Goal: Task Accomplishment & Management: Use online tool/utility

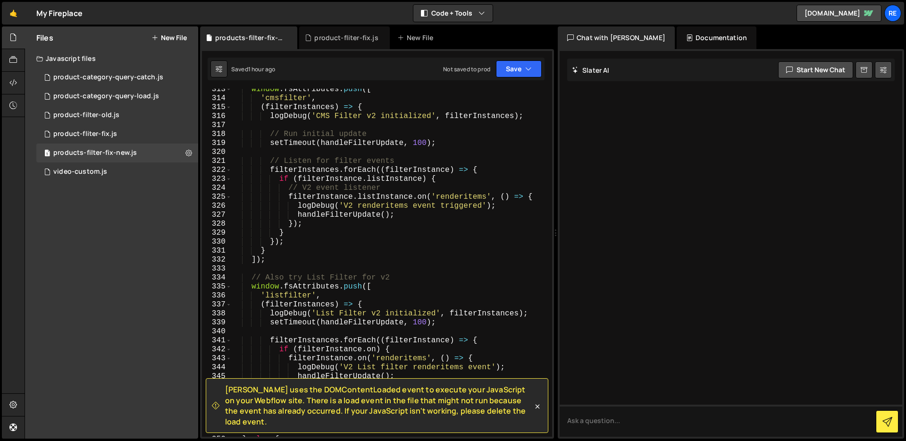
scroll to position [2696, 0]
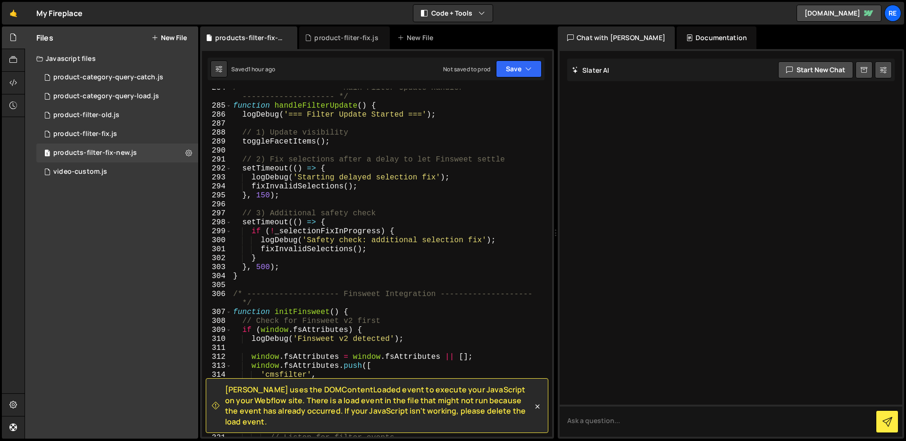
drag, startPoint x: 552, startPoint y: 295, endPoint x: 537, endPoint y: 157, distance: 138.6
click at [537, 126] on div "284 285 286 287 288 289 290 291 292 293 294 295 296 297 298 299 300 301 302 303…" at bounding box center [377, 263] width 350 height 348
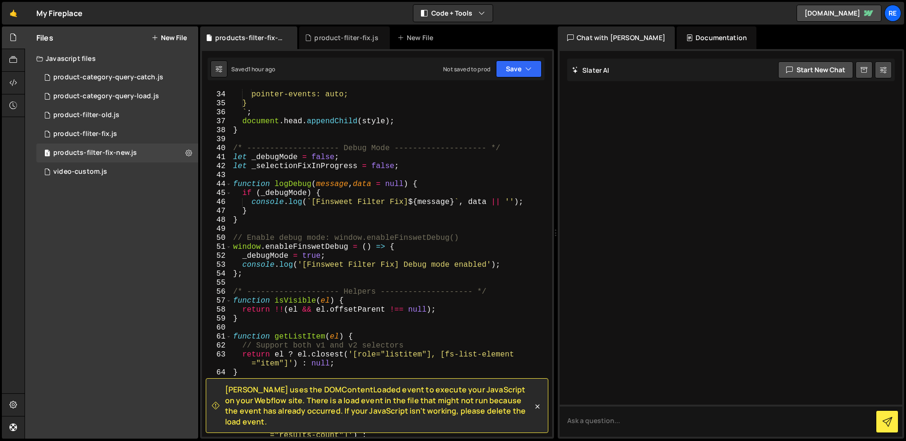
scroll to position [0, 0]
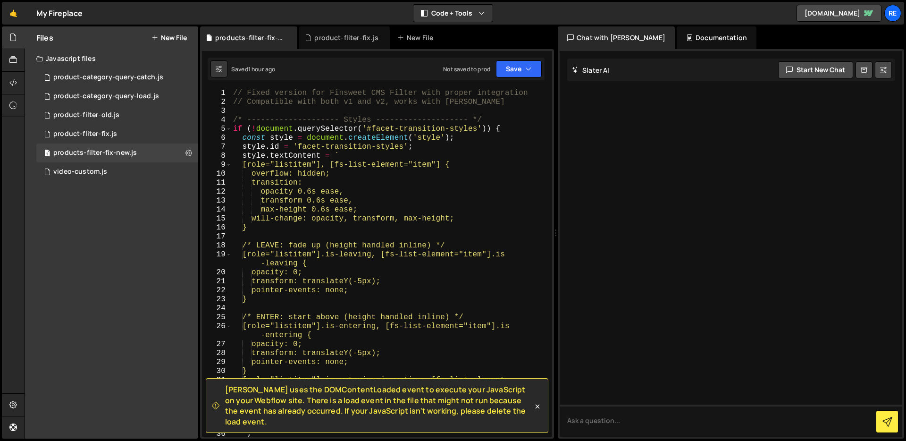
click at [489, 189] on div "// Fixed version for Finsweet CMS Filter with proper integration // Compatible …" at bounding box center [389, 272] width 317 height 366
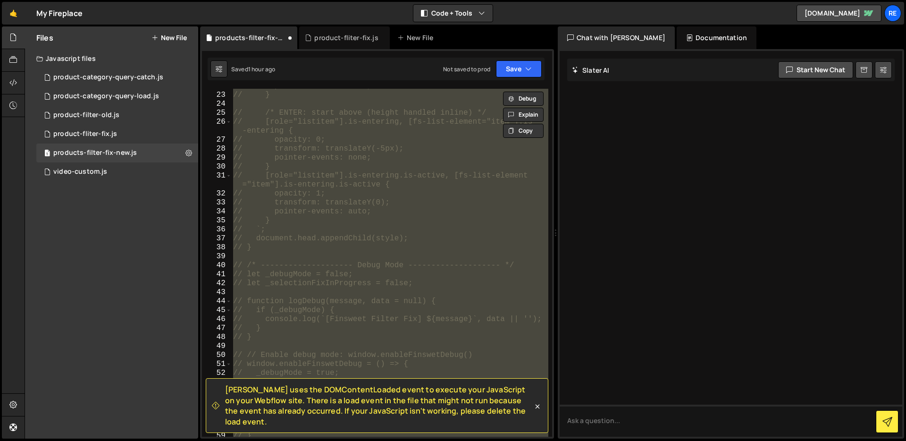
scroll to position [213, 0]
type textarea "// Fixed version for Finsweet CMS Filter with proper integration"
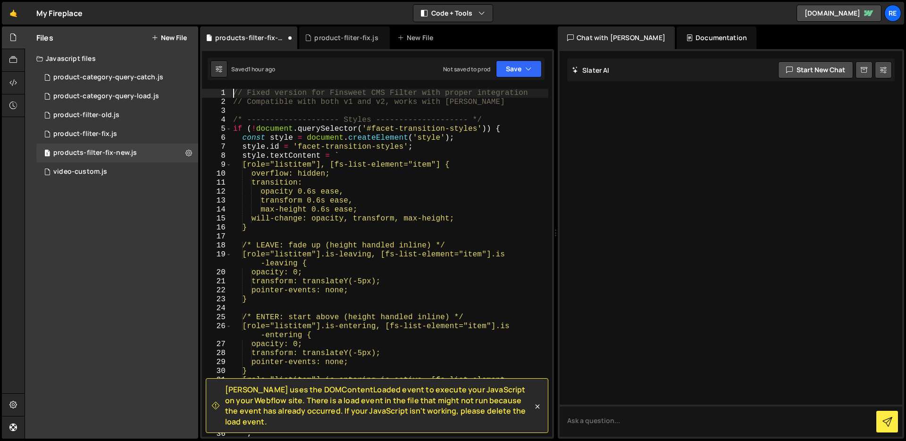
scroll to position [0, 0]
click at [185, 152] on icon at bounding box center [188, 152] width 7 height 9
type input "products-filter-fix-new"
radio input "true"
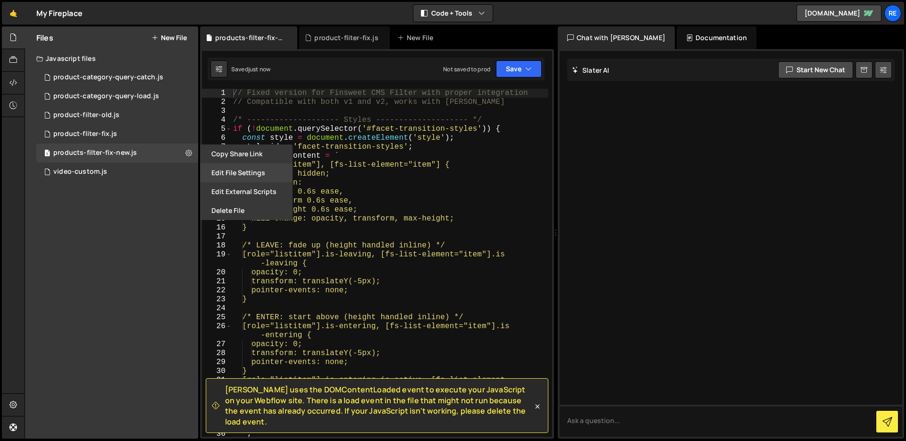
click at [256, 176] on button "Edit File Settings" at bounding box center [246, 172] width 93 height 19
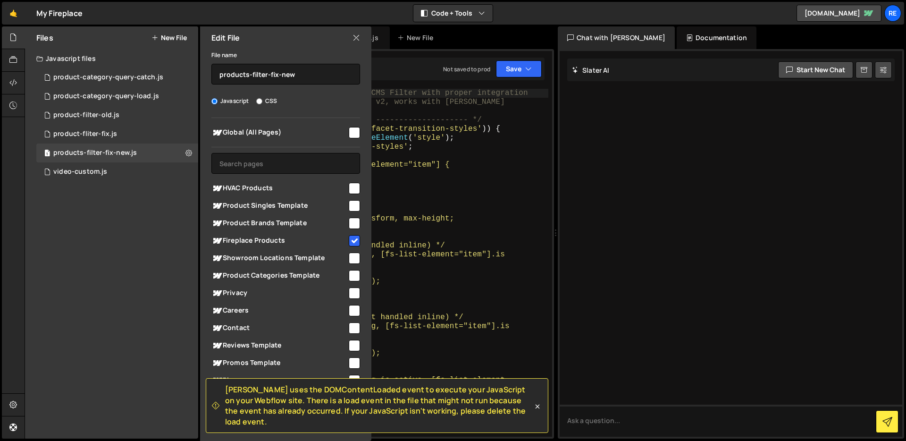
click at [349, 241] on input "checkbox" at bounding box center [354, 240] width 11 height 11
checkbox input "false"
click at [359, 35] on icon at bounding box center [357, 38] width 8 height 10
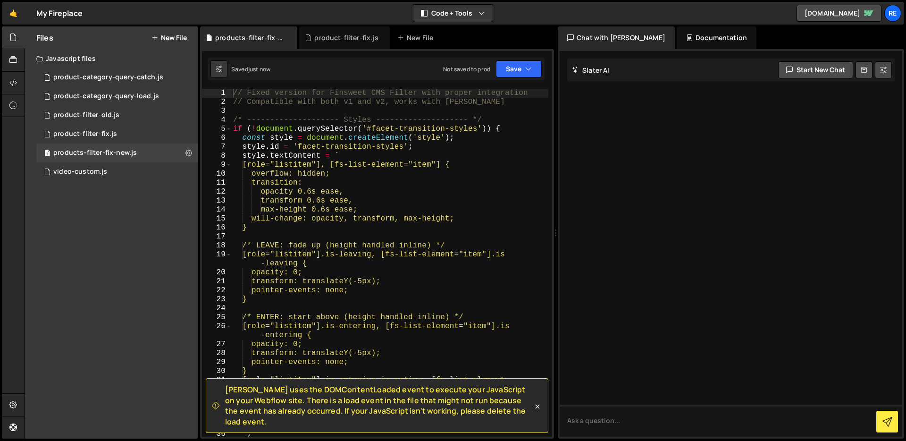
click at [177, 36] on button "New File" at bounding box center [169, 38] width 35 height 8
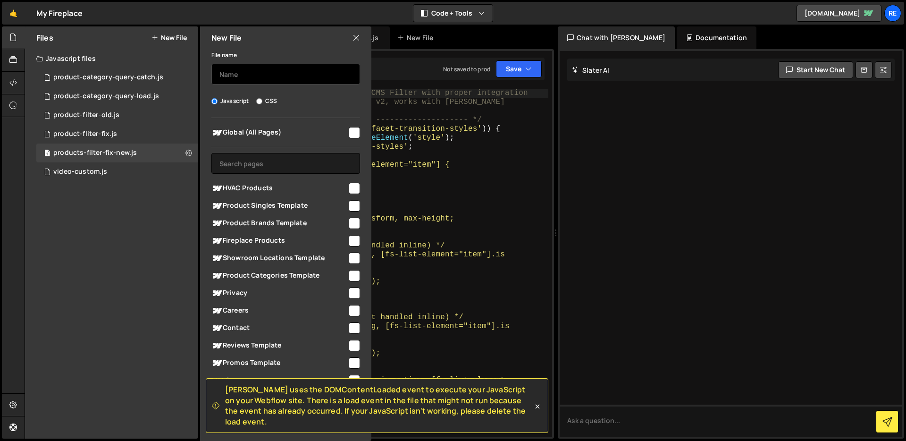
click at [296, 72] on input "text" at bounding box center [285, 74] width 149 height 21
type input "product-filter-complete"
click at [350, 240] on input "checkbox" at bounding box center [354, 240] width 11 height 11
checkbox input "true"
click at [534, 411] on icon at bounding box center [537, 406] width 9 height 9
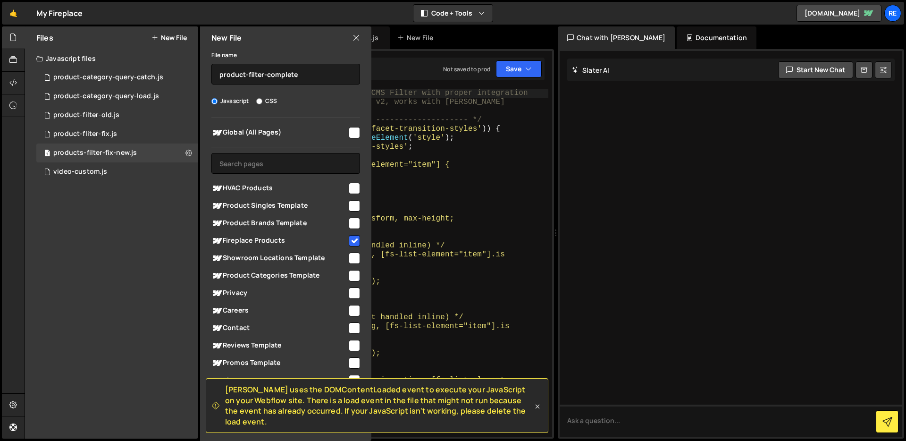
checkbox input "false"
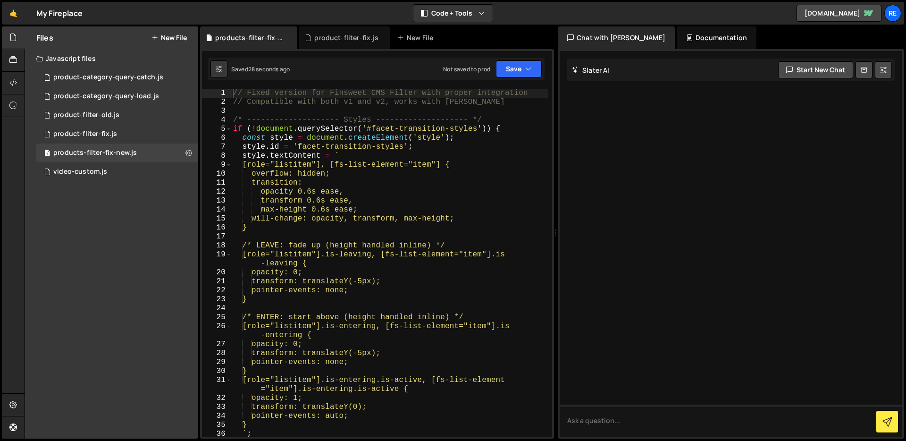
click at [179, 40] on button "New File" at bounding box center [169, 38] width 35 height 8
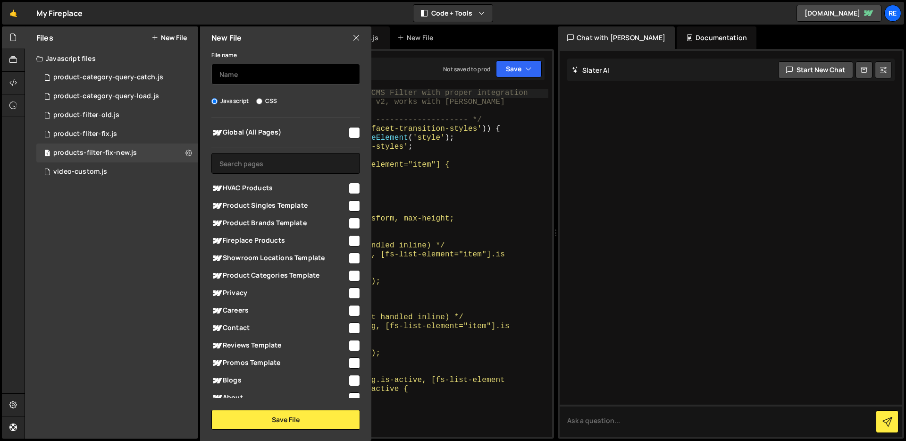
click at [246, 75] on input "text" at bounding box center [285, 74] width 149 height 21
type input "m"
type input "f"
type input "products-filter-complete"
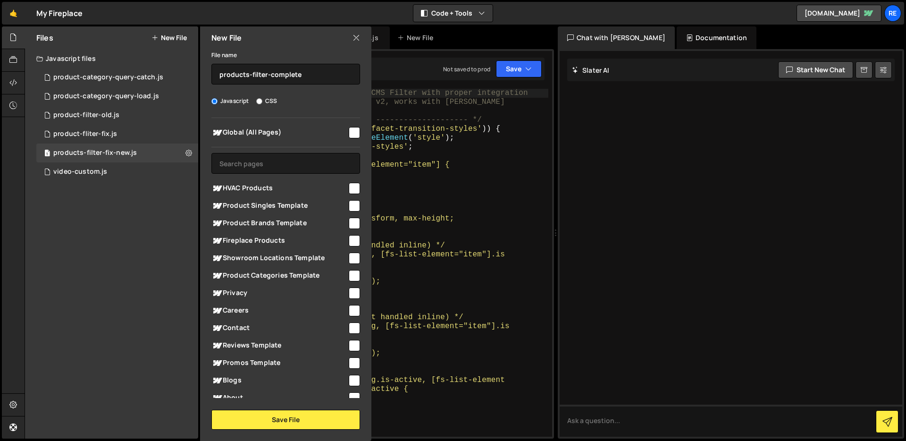
click at [350, 241] on input "checkbox" at bounding box center [354, 240] width 11 height 11
checkbox input "true"
click at [311, 419] on button "Save File" at bounding box center [285, 420] width 149 height 20
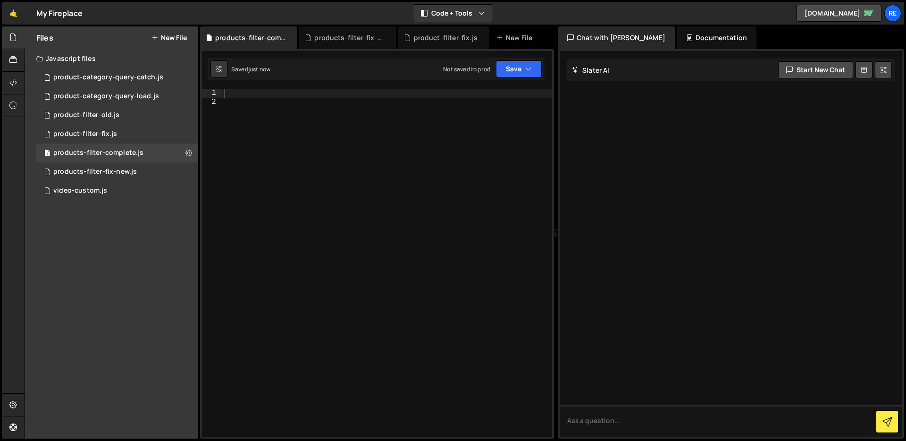
click at [336, 126] on div at bounding box center [387, 272] width 330 height 366
click at [334, 97] on div at bounding box center [387, 272] width 330 height 366
paste textarea "};"
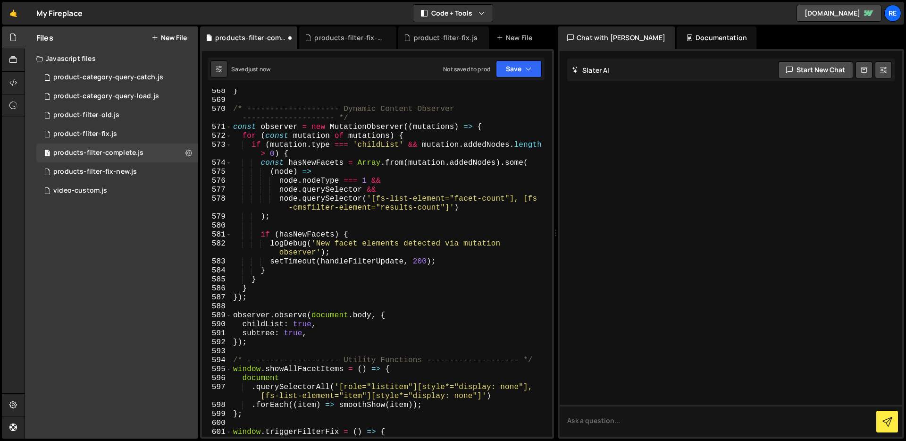
scroll to position [5436, 0]
click at [188, 152] on icon at bounding box center [188, 152] width 7 height 9
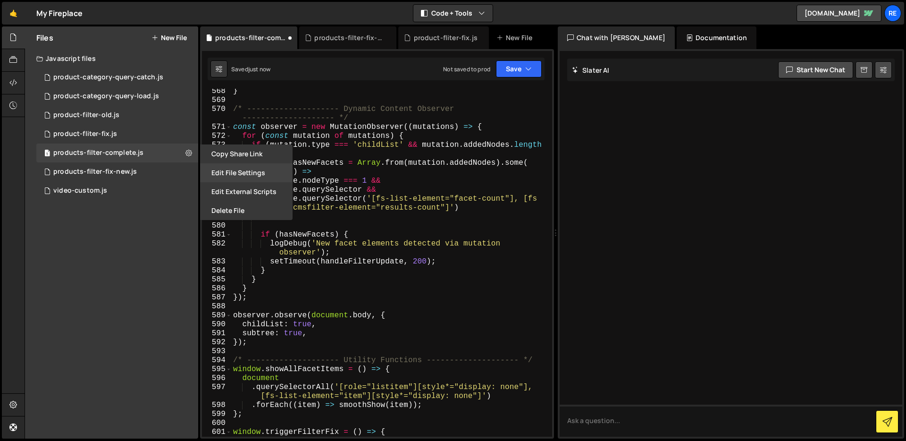
click at [228, 177] on button "Edit File Settings" at bounding box center [246, 172] width 93 height 19
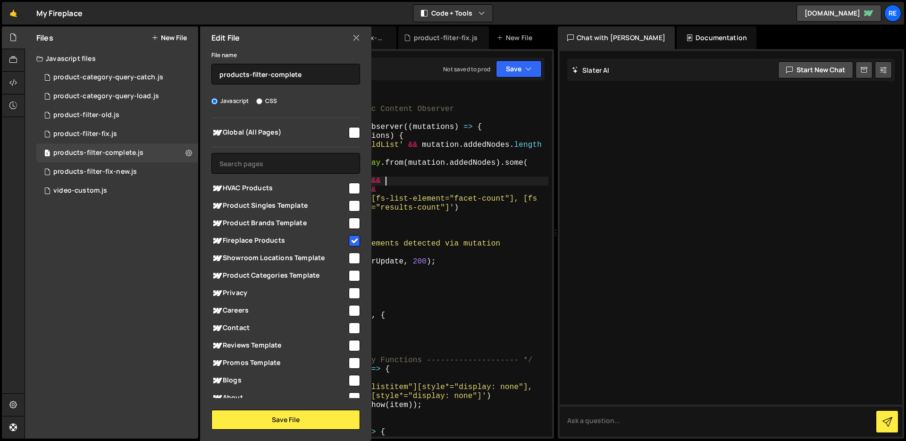
click at [420, 183] on div "} /* -------------------- Dynamic Content Observer -------------------- */ cons…" at bounding box center [389, 270] width 317 height 366
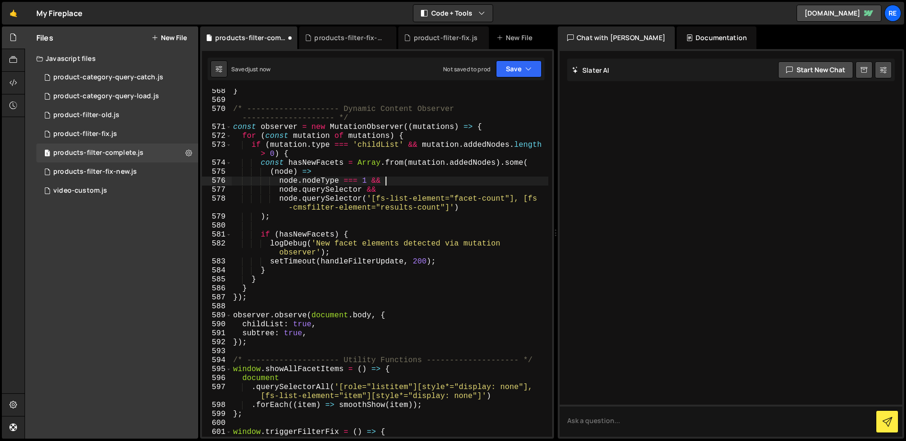
scroll to position [5427, 0]
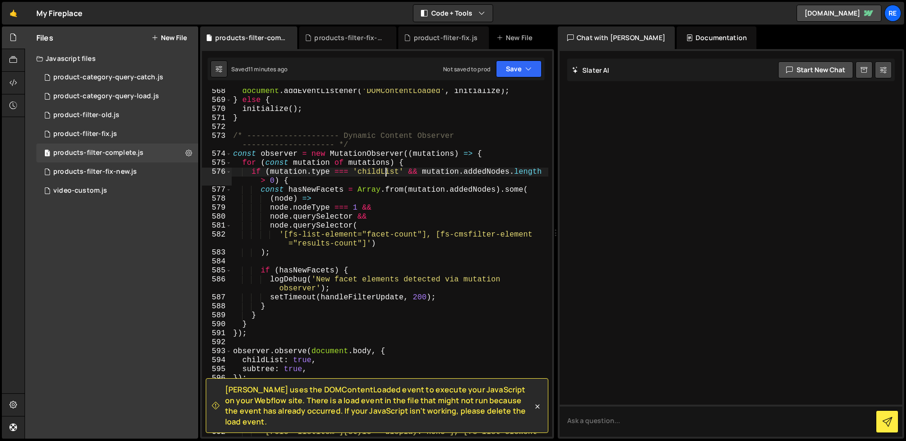
click at [381, 162] on div "document . addEventListener ( 'DOMContentLoaded' , initialize ) ; } else { init…" at bounding box center [389, 274] width 317 height 375
type textarea "};"
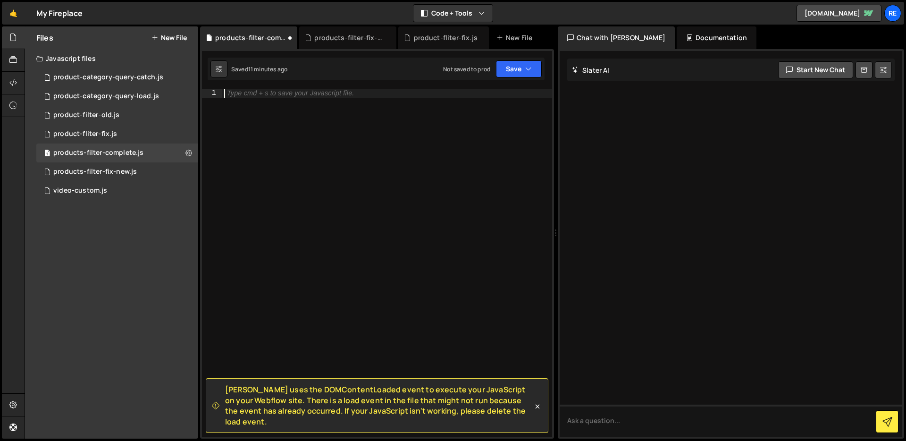
paste textarea "};"
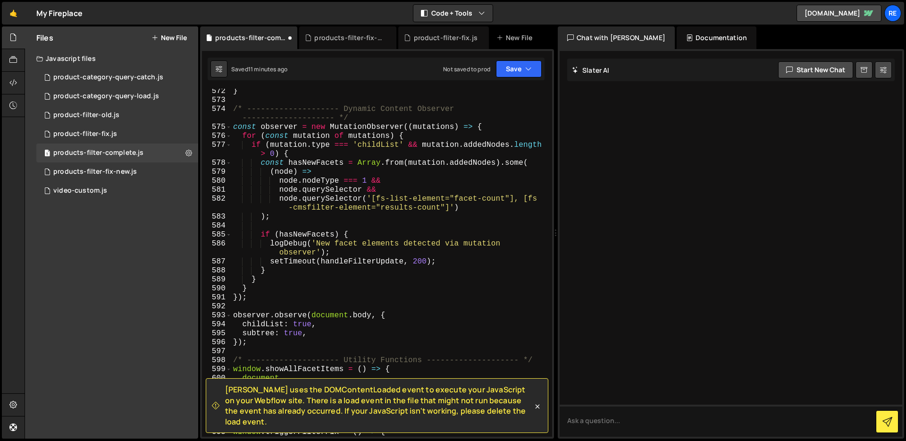
scroll to position [5727, 0]
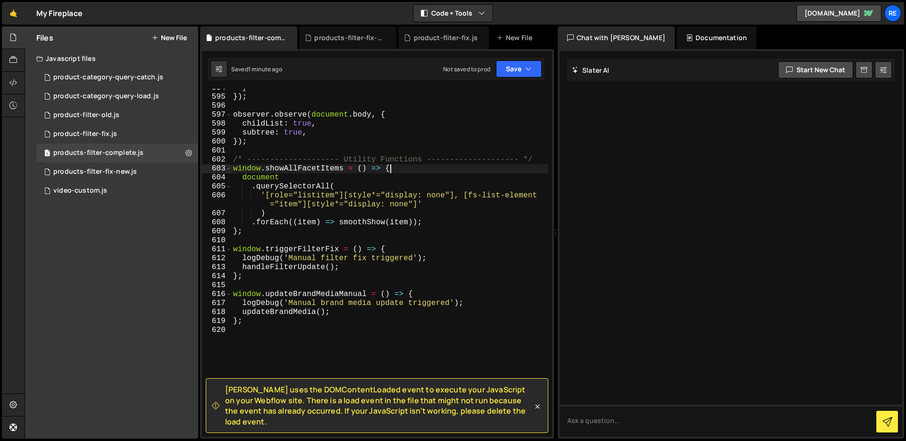
click at [407, 166] on div "} }) ; observer . observe ( document . body , { childList : true , subtree : tr…" at bounding box center [389, 267] width 317 height 366
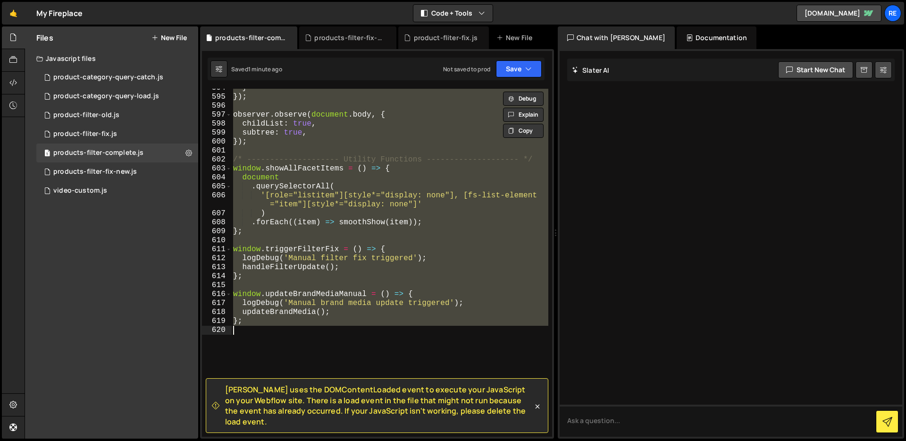
type textarea "// };"
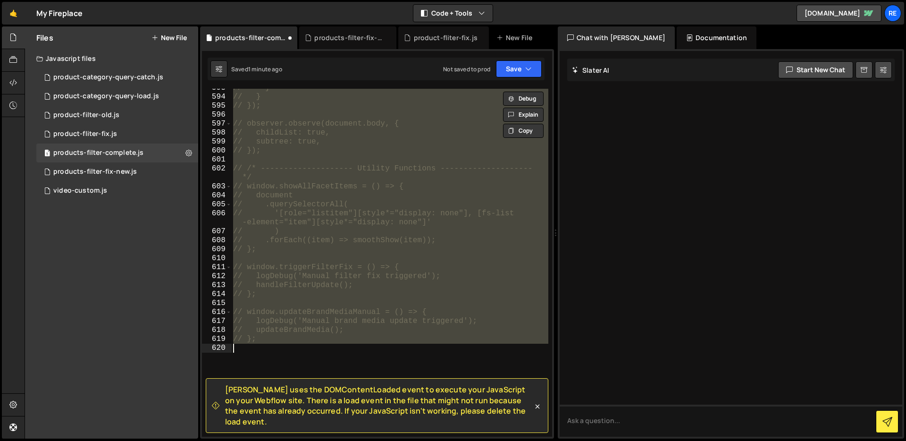
scroll to position [5772, 0]
click at [319, 348] on div "// } // } // }); // observer.observe(document.body, { // childList: true, // su…" at bounding box center [389, 263] width 317 height 348
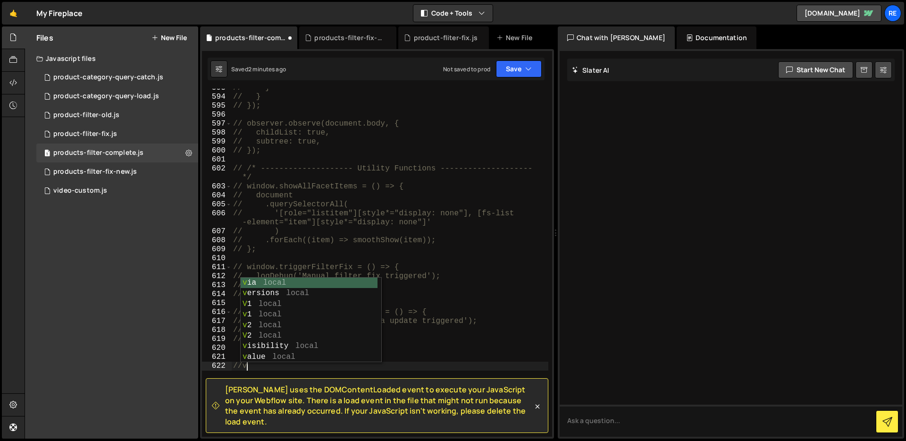
type textarea "//v2"
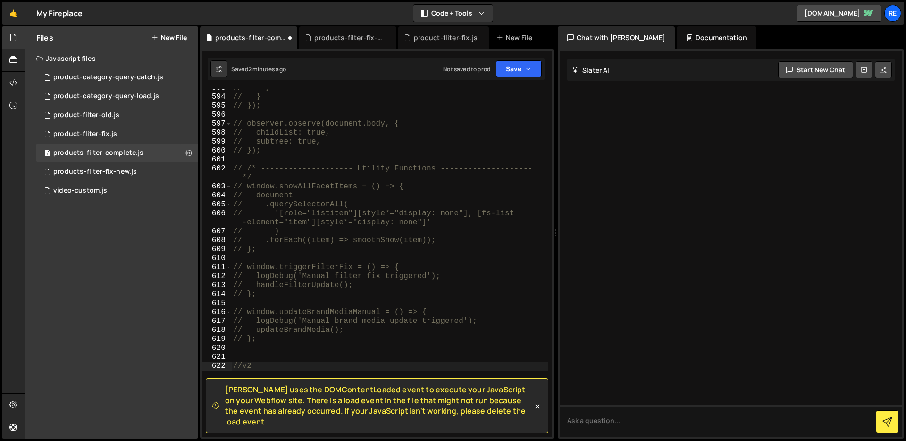
scroll to position [0, 0]
paste textarea "};"
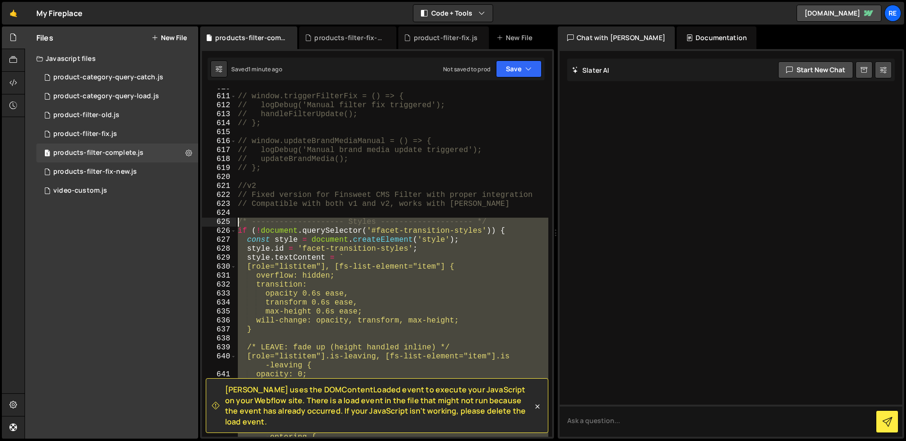
scroll to position [5996, 0]
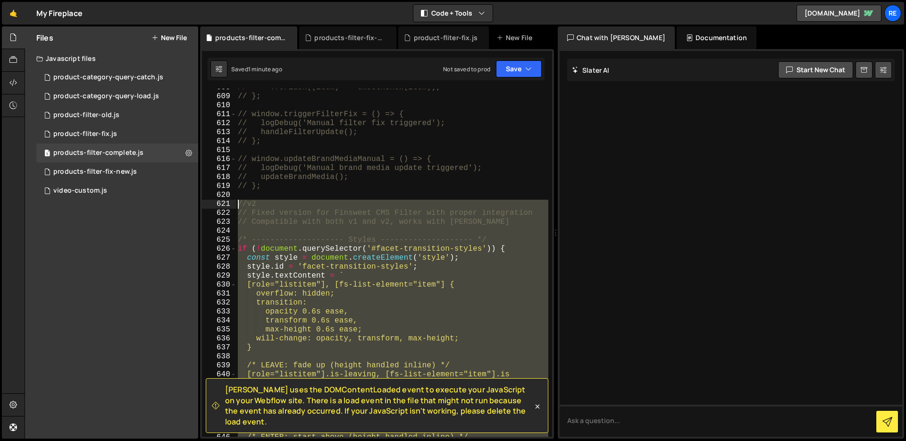
drag, startPoint x: 267, startPoint y: 318, endPoint x: 228, endPoint y: 206, distance: 118.4
click at [228, 206] on div "}; 608 609 610 611 612 613 614 615 616 617 618 619 620 621 622 623 624 625 626 …" at bounding box center [377, 263] width 350 height 348
type textarea "//v2 // Fixed version for Finsweet CMS Filter with proper integration"
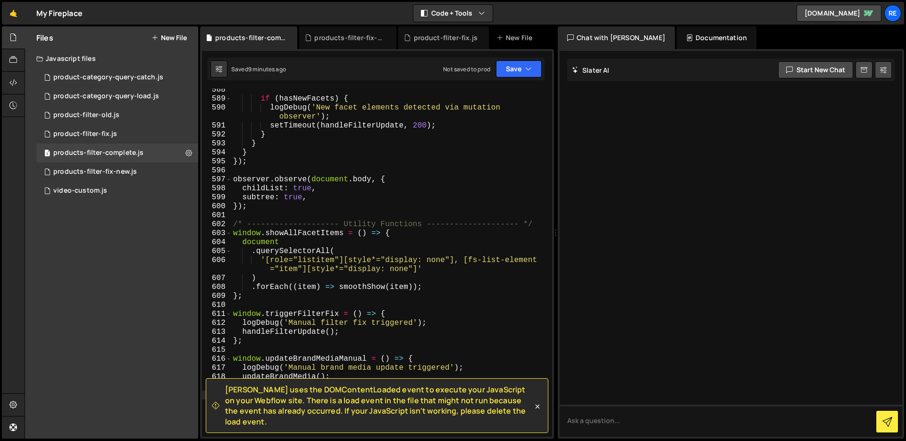
scroll to position [5662, 0]
drag, startPoint x: 542, startPoint y: 410, endPoint x: 539, endPoint y: 405, distance: 5.9
click at [542, 410] on icon at bounding box center [537, 406] width 9 height 9
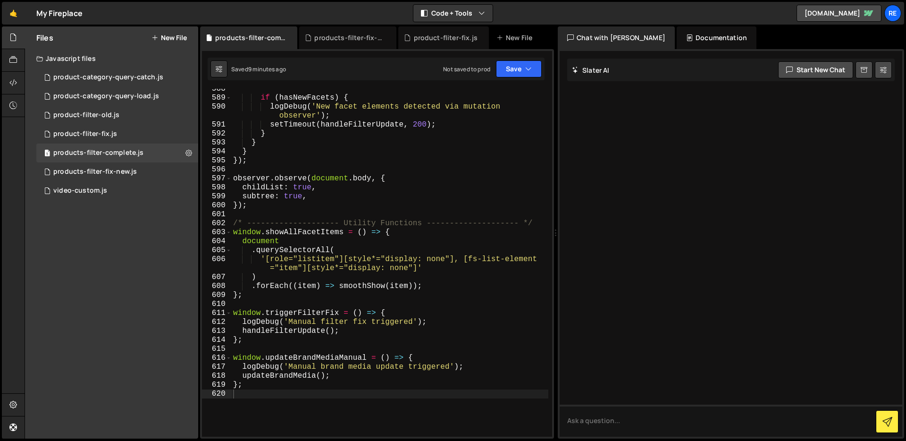
scroll to position [5740, 0]
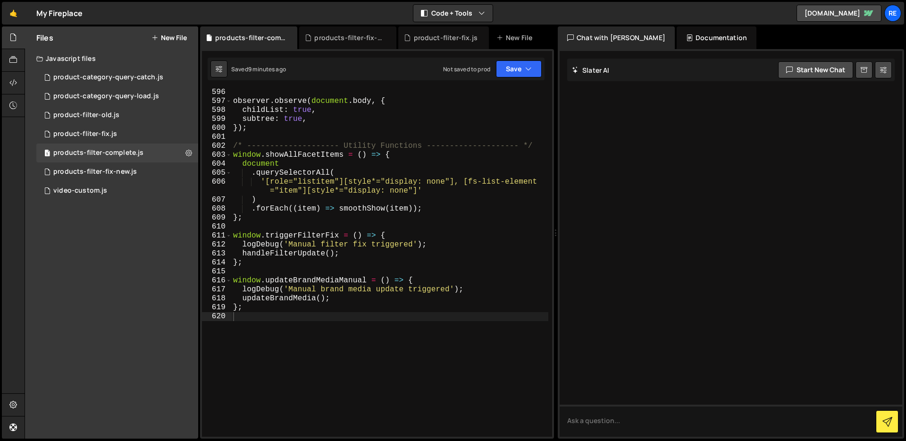
click at [412, 315] on div "observer . observe ( document . body , { childList : true , subtree : true , })…" at bounding box center [389, 271] width 317 height 366
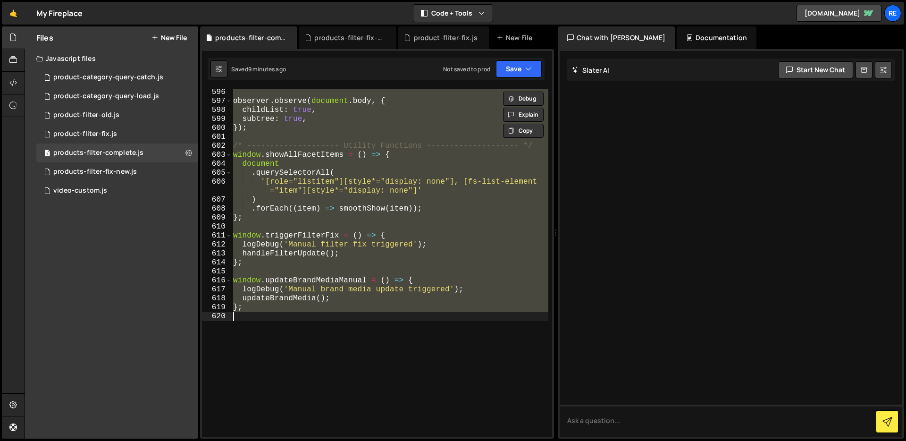
type textarea "// };"
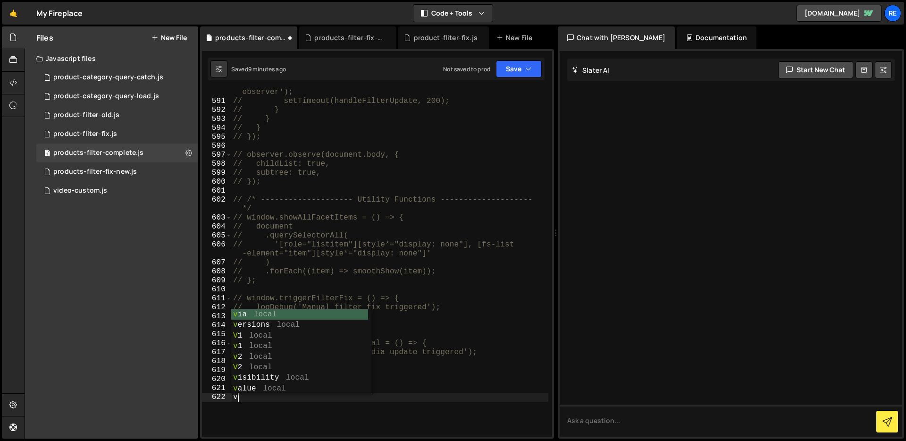
type textarea "v2"
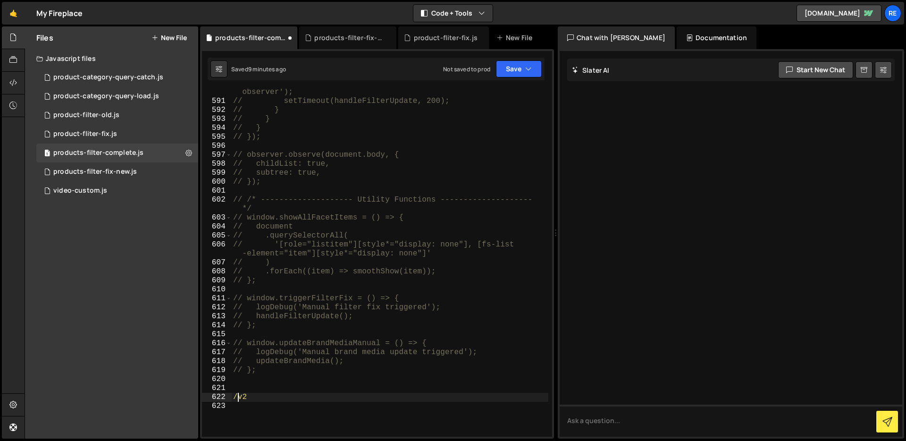
type textarea "//v2"
paste textarea "};"
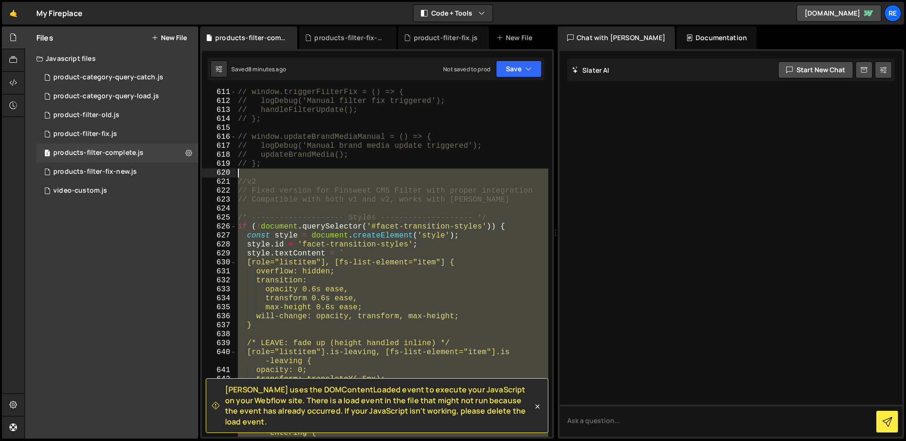
scroll to position [6018, 0]
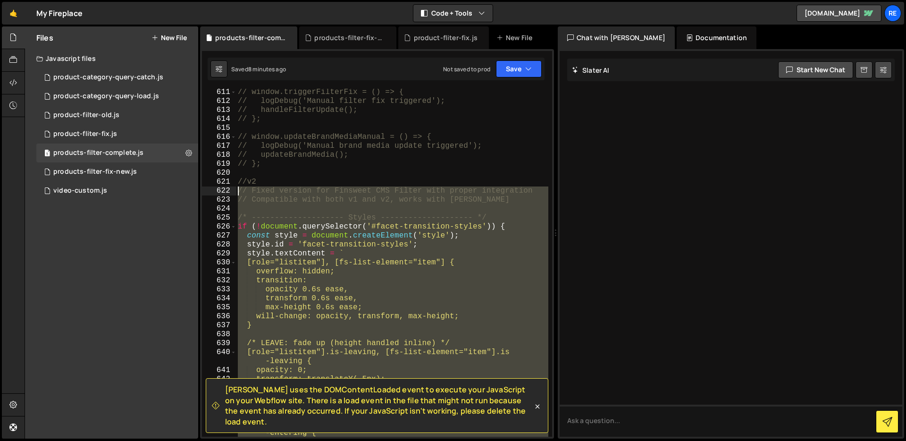
drag, startPoint x: 298, startPoint y: 347, endPoint x: 213, endPoint y: 190, distance: 179.1
click at [213, 190] on div "window.resetBrandMediaLoader = () => { 611 612 613 614 615 616 617 618 619 620 …" at bounding box center [377, 263] width 350 height 348
type textarea "// Fixed version for Finsweet CMS Filter with proper integration // Compatible …"
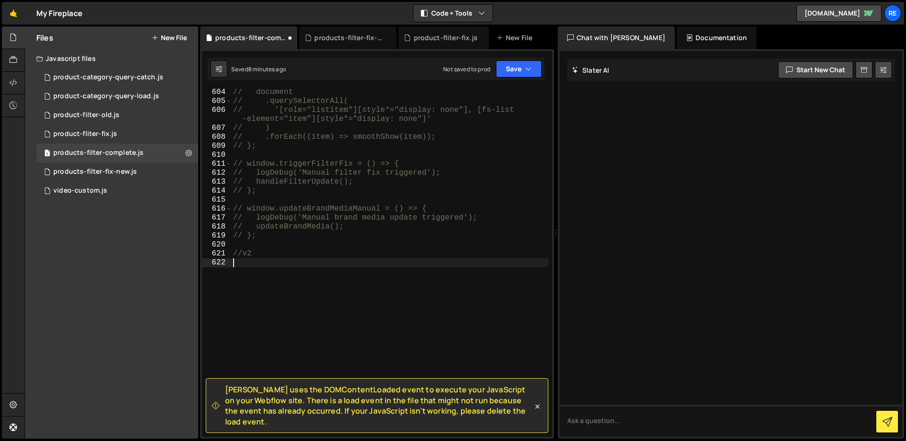
paste textarea "};"
type textarea "};"
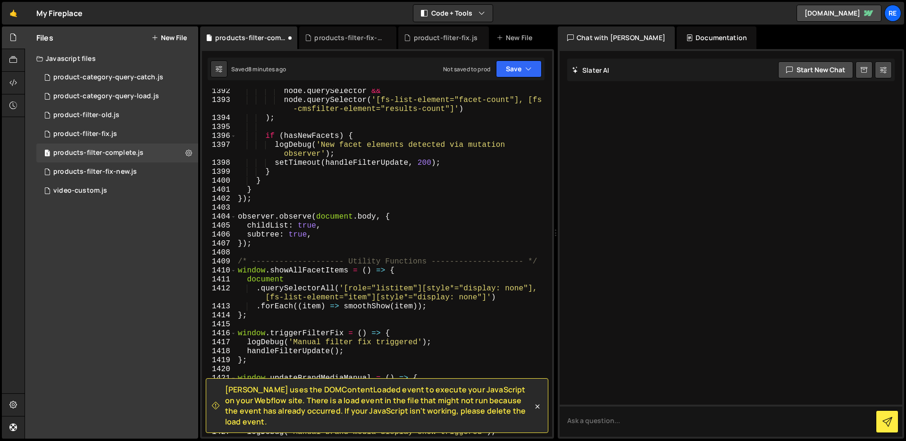
click at [536, 409] on icon at bounding box center [537, 406] width 9 height 9
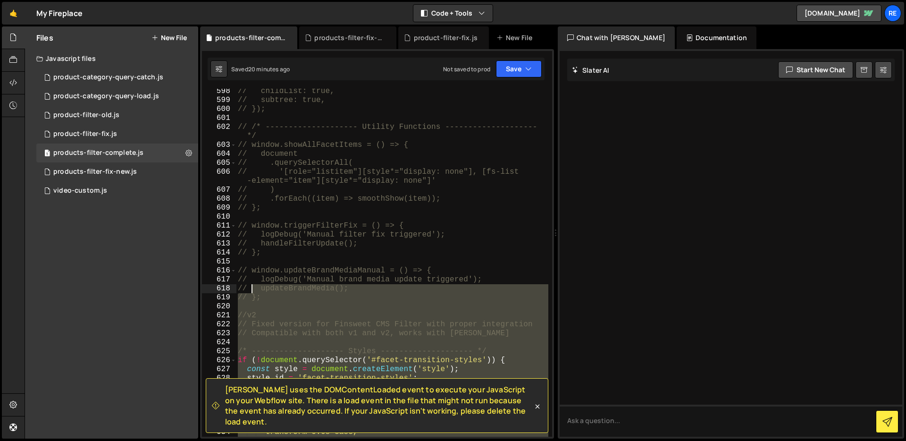
scroll to position [5973, 0]
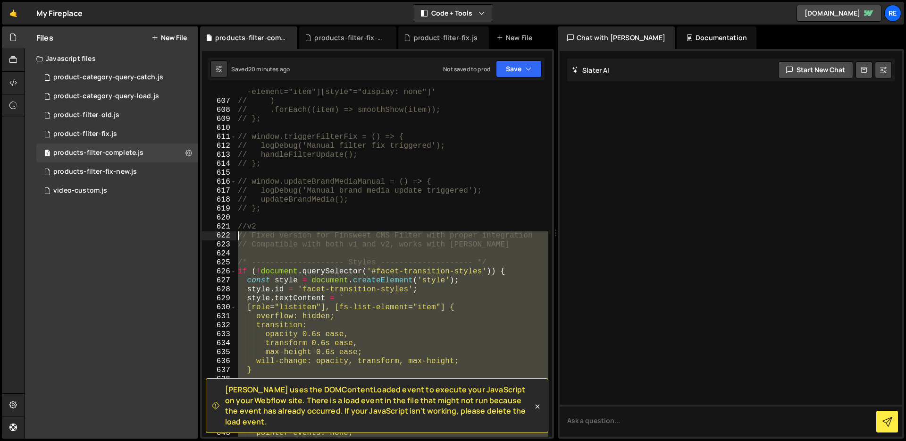
drag, startPoint x: 310, startPoint y: 342, endPoint x: 233, endPoint y: 236, distance: 131.1
click at [233, 236] on div "606 607 608 609 610 611 612 613 614 615 616 617 618 619 620 621 622 623 624 625…" at bounding box center [377, 263] width 350 height 348
type textarea "// Fixed version for Finsweet CMS Filter with proper integration // Compatible …"
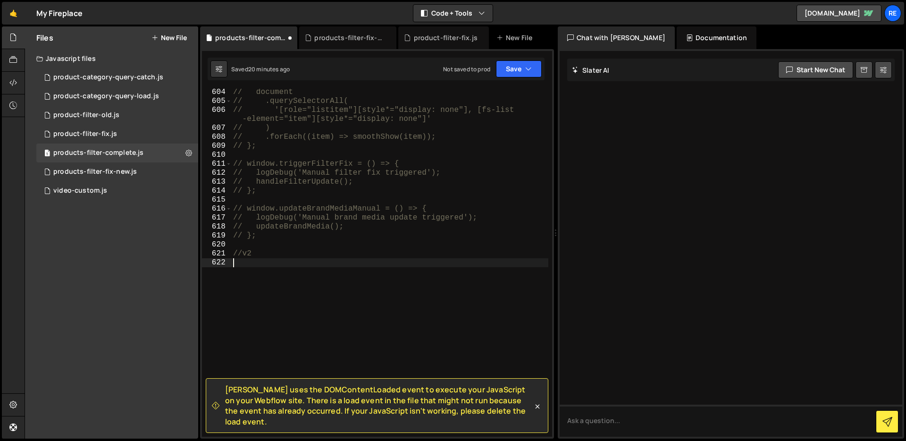
paste textarea "};"
type textarea "};"
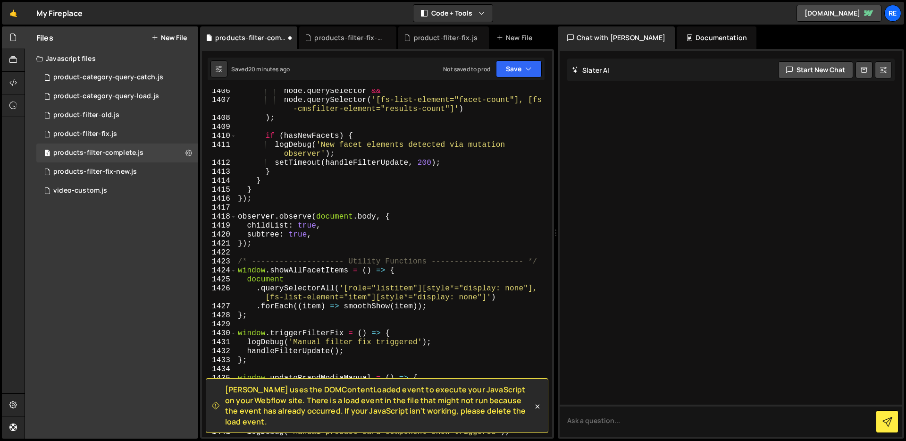
scroll to position [13969, 0]
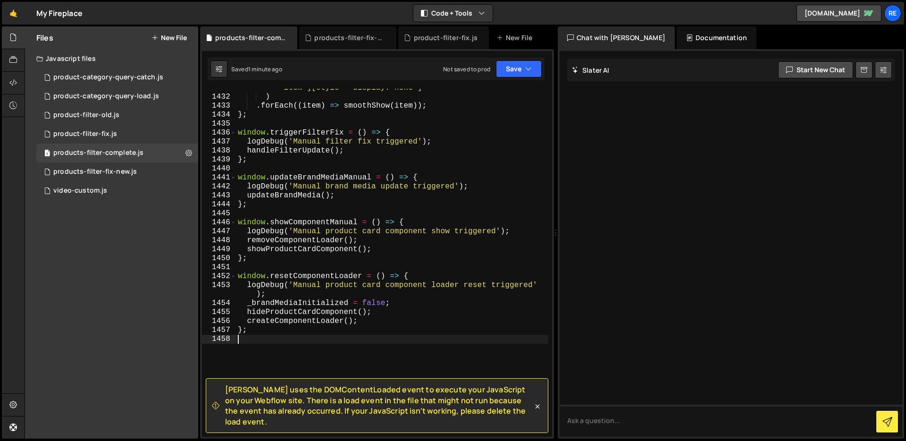
click at [300, 354] on div "'[role="listitem"][style*="display: none"], [fs-list-element ="item"][style*="d…" at bounding box center [392, 262] width 312 height 375
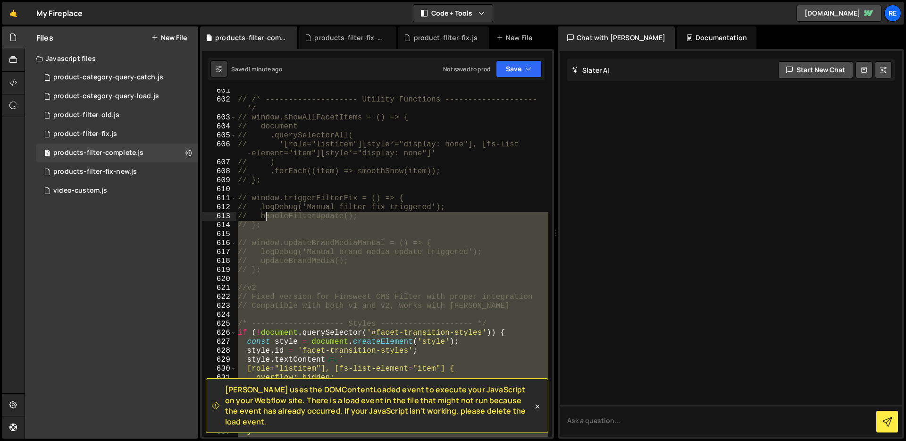
scroll to position [5912, 0]
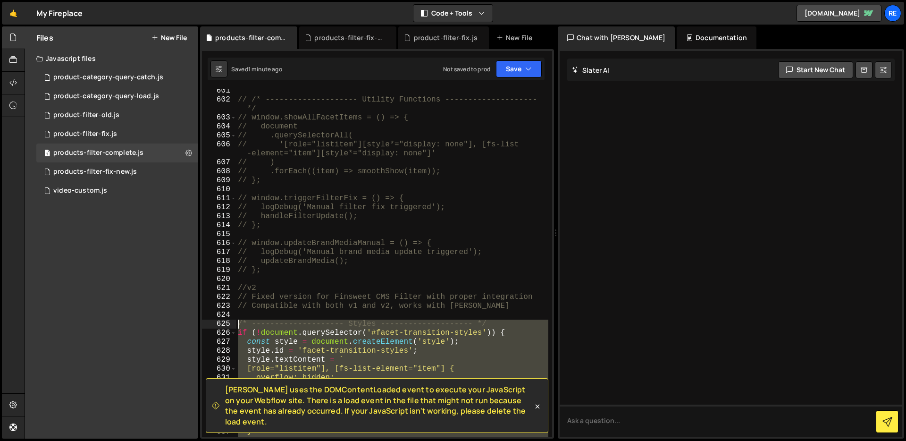
drag, startPoint x: 287, startPoint y: 322, endPoint x: 229, endPoint y: 326, distance: 58.7
click at [229, 326] on div "601 602 603 604 605 606 607 608 609 610 611 612 613 614 615 616 617 618 619 620…" at bounding box center [377, 263] width 350 height 348
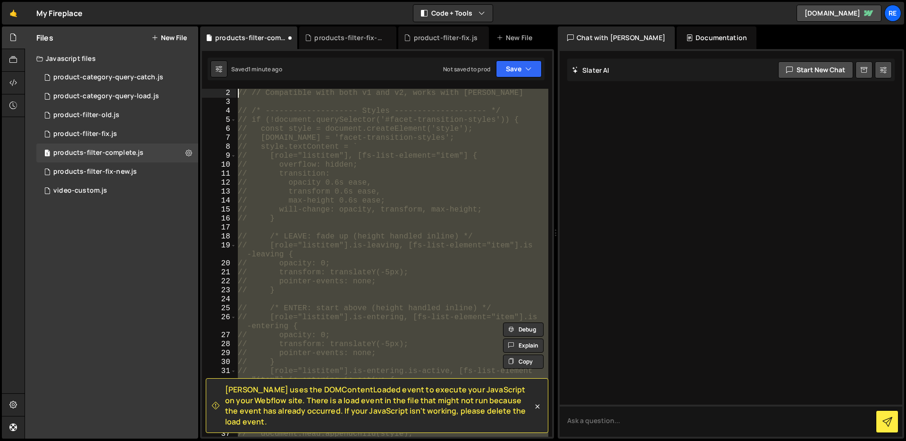
scroll to position [0, 0]
drag, startPoint x: 262, startPoint y: 268, endPoint x: 164, endPoint y: 24, distance: 262.6
click at [164, 24] on div "Hold on a sec... Are you certain you wish to leave this page? Any changes you'v…" at bounding box center [453, 220] width 906 height 441
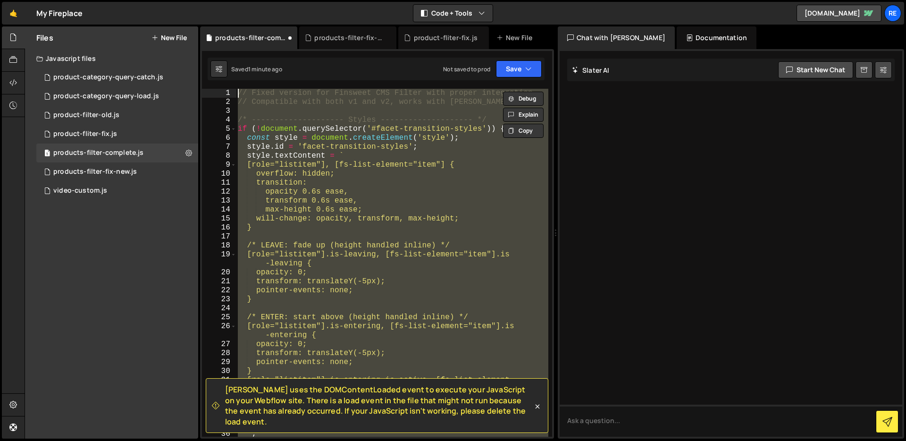
click at [354, 157] on div "// Fixed version for Finsweet CMS Filter with proper integration // Compatible …" at bounding box center [392, 263] width 312 height 348
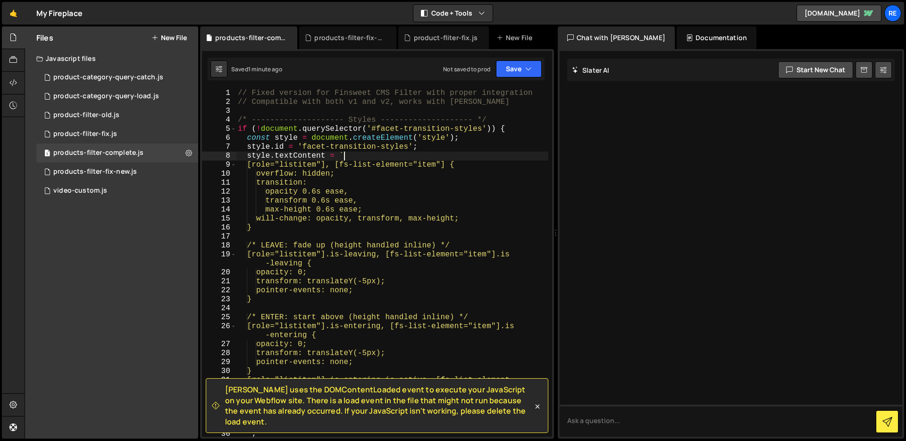
click at [239, 91] on div "// Fixed version for Finsweet CMS Filter with proper integration // Compatible …" at bounding box center [392, 272] width 312 height 366
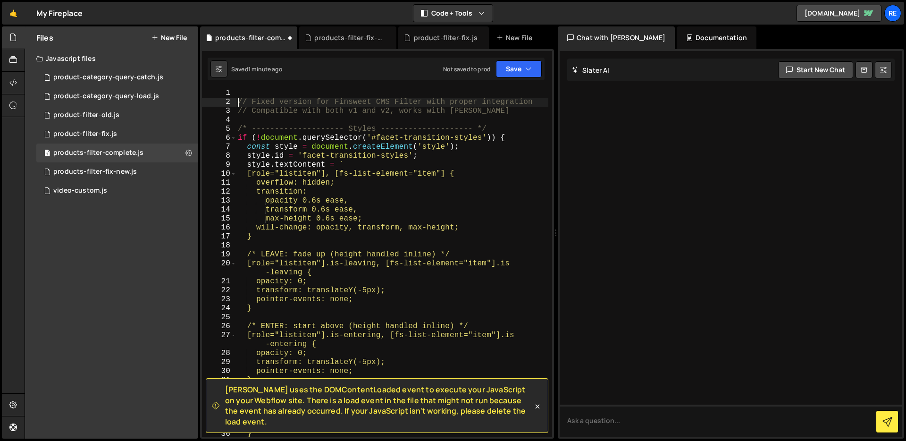
type textarea "// Fixed version for Finsweet CMS Filter with proper integration"
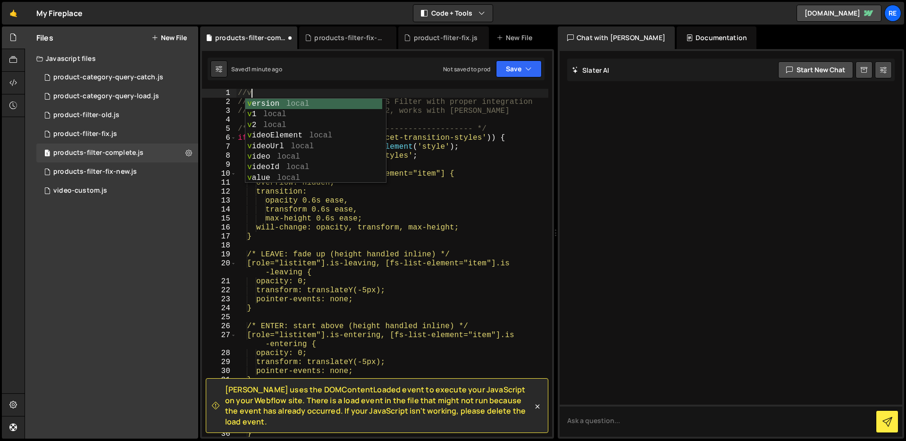
scroll to position [0, 0]
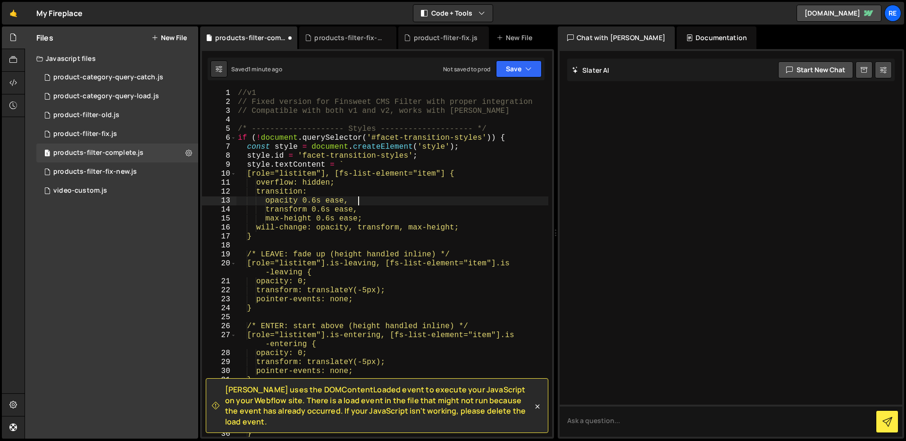
click at [407, 199] on div "//v1 // Fixed version for Finsweet CMS Filter with proper integration // Compat…" at bounding box center [392, 272] width 312 height 366
click at [256, 88] on div "[PERSON_NAME] uses the DOMContentLoaded event to execute your JavaScript on you…" at bounding box center [377, 243] width 354 height 389
click at [255, 93] on div "//v1 // Fixed version for Finsweet CMS Filter with proper integration // Compat…" at bounding box center [392, 272] width 312 height 366
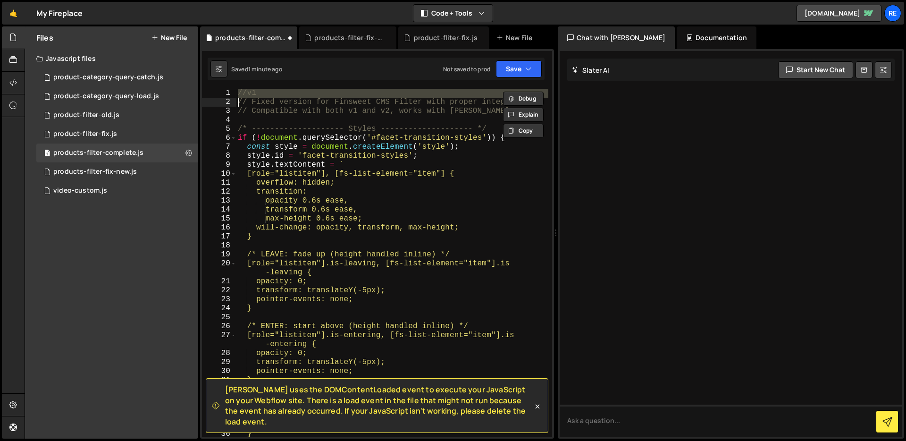
click at [255, 93] on div "//v1 // Fixed version for Finsweet CMS Filter with proper integration // Compat…" at bounding box center [392, 272] width 312 height 366
type textarea "// Fixed version for Finsweet CMS Filter with proper integration"
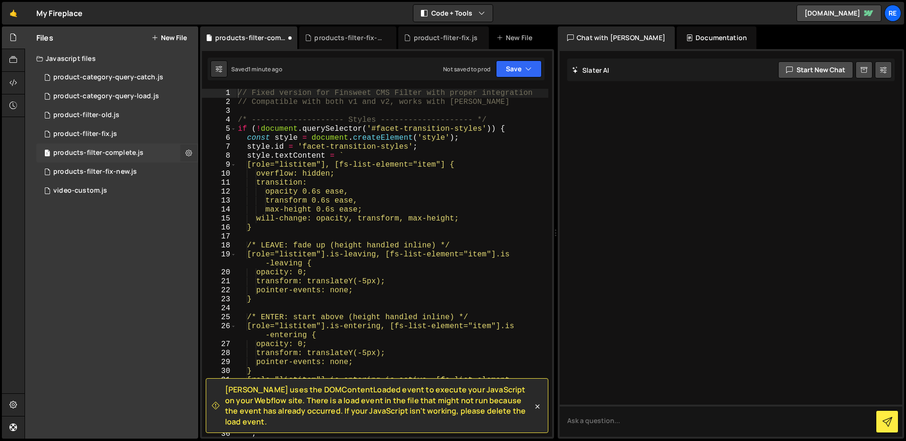
click at [189, 152] on icon at bounding box center [188, 152] width 7 height 9
type input "products-filter-complete"
radio input "true"
checkbox input "true"
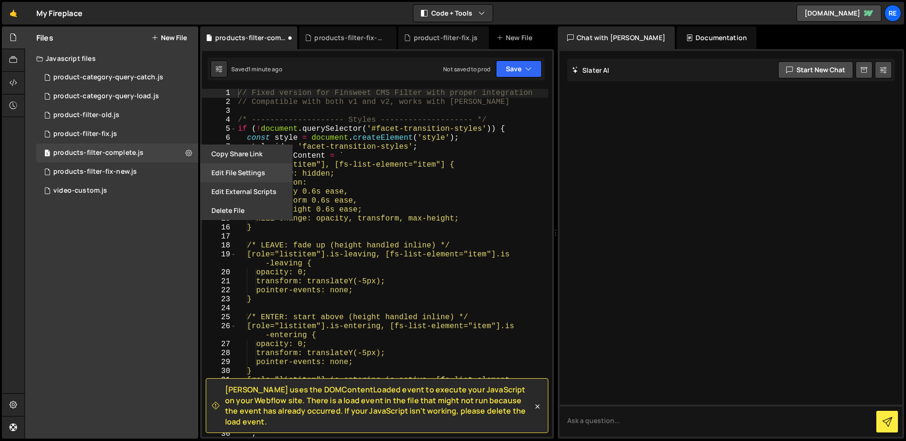
click at [246, 171] on button "Edit File Settings" at bounding box center [246, 172] width 93 height 19
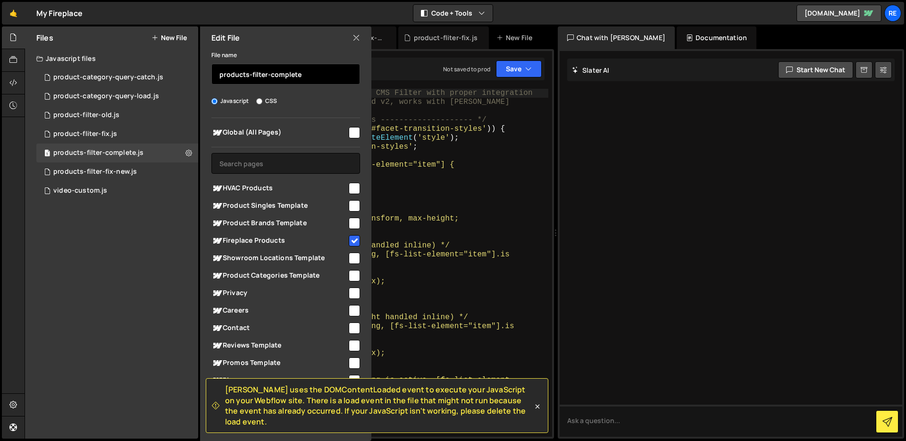
click at [326, 77] on input "products-filter-complete" at bounding box center [285, 74] width 149 height 21
type input "products-filter-complete-v1"
type textarea "const style = document.createElement('style');"
click at [433, 142] on div "// Fixed version for Finsweet CMS Filter with proper integration // Compatible …" at bounding box center [392, 272] width 312 height 366
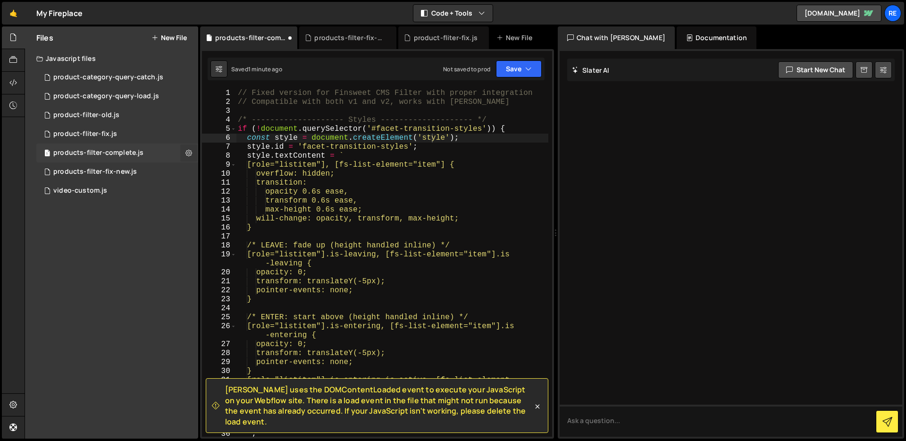
click at [190, 152] on icon at bounding box center [188, 152] width 7 height 9
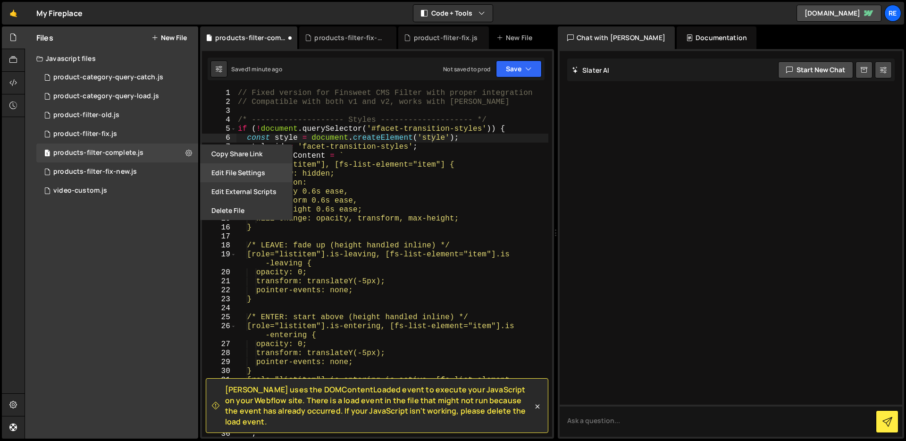
click at [256, 173] on button "Edit File Settings" at bounding box center [246, 172] width 93 height 19
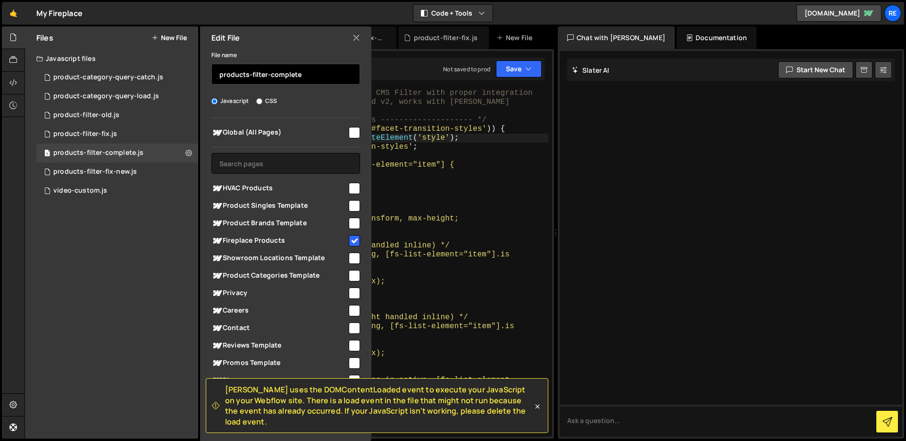
click at [320, 71] on input "products-filter-complete" at bounding box center [285, 74] width 149 height 21
type input "products-filter-complete-v1"
click at [539, 411] on icon at bounding box center [537, 406] width 9 height 9
checkbox input "false"
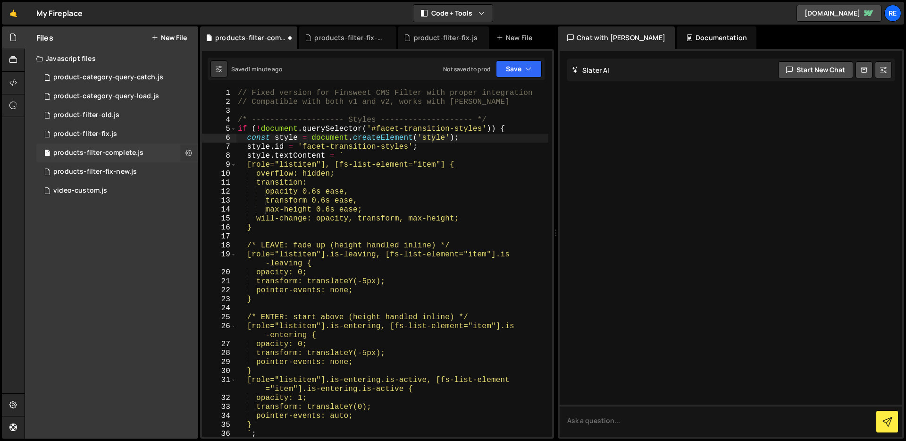
click at [194, 149] on button at bounding box center [188, 152] width 17 height 17
type input "products-filter-complete"
radio input "true"
checkbox input "true"
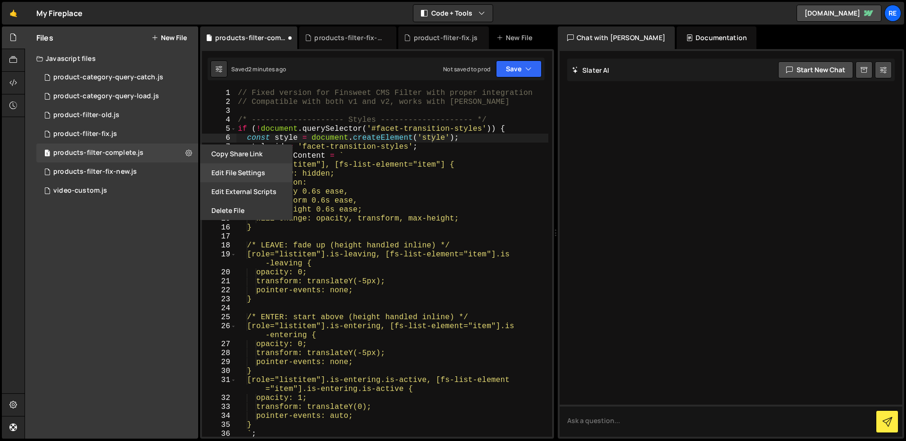
click at [226, 166] on button "Edit File Settings" at bounding box center [246, 172] width 93 height 19
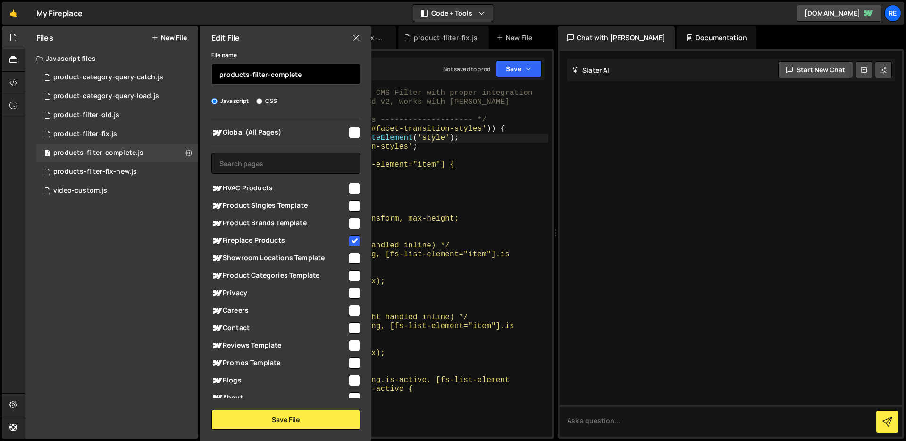
click at [317, 73] on input "products-filter-complete" at bounding box center [285, 74] width 149 height 21
type input "products-filter-complete-v1"
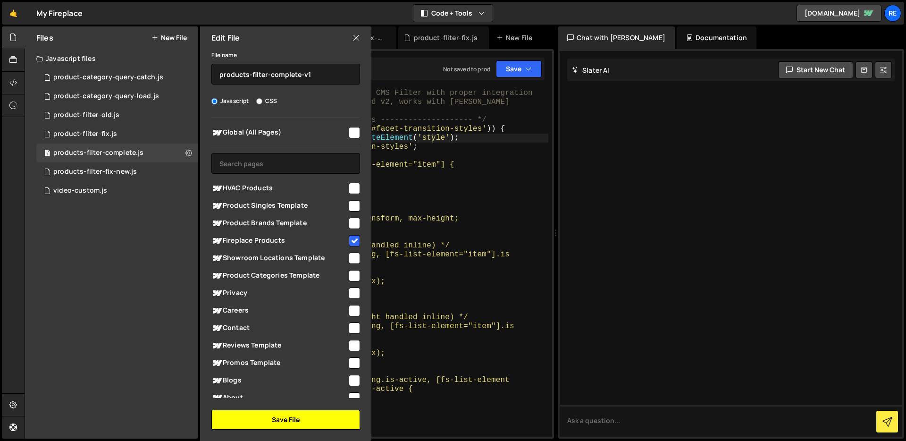
click at [312, 421] on button "Save File" at bounding box center [285, 420] width 149 height 20
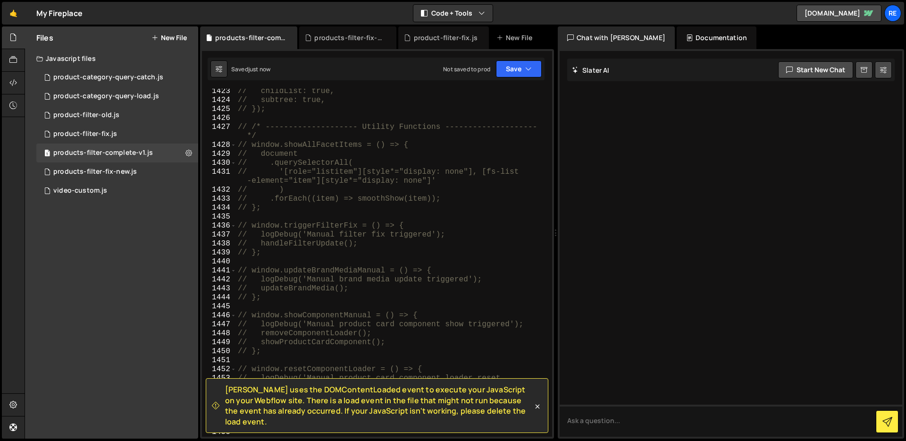
scroll to position [12858, 0]
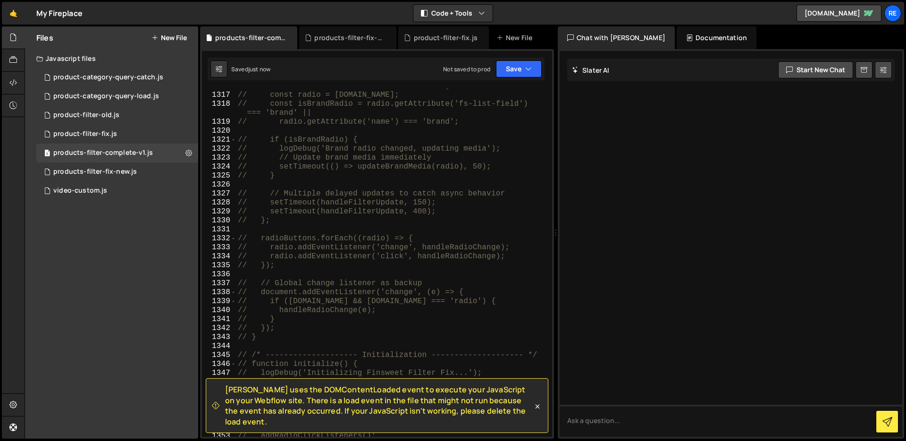
click at [543, 415] on div "[PERSON_NAME] uses the DOMContentLoaded event to execute your JavaScript on you…" at bounding box center [377, 405] width 343 height 55
click at [541, 411] on icon at bounding box center [537, 406] width 9 height 9
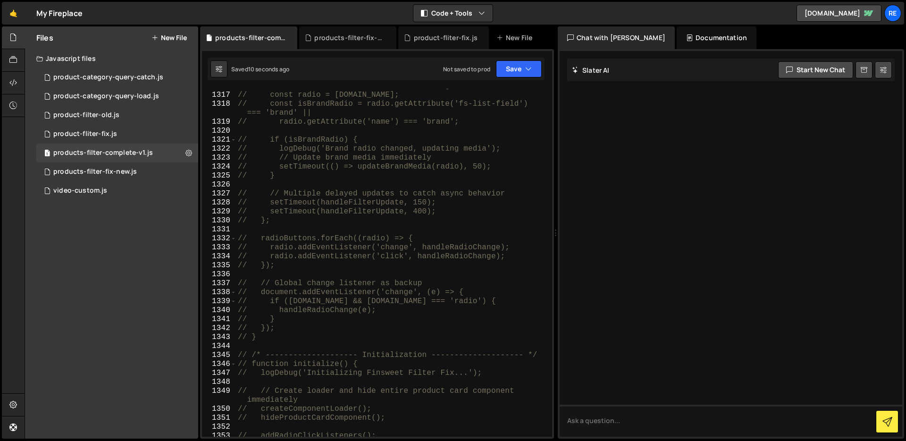
drag, startPoint x: 553, startPoint y: 407, endPoint x: 553, endPoint y: 436, distance: 28.8
click at [554, 438] on div "//v3 373 374 375 376 377 378 379 380 381 382 383 384 385 386 387 388 389 390 39…" at bounding box center [377, 243] width 354 height 389
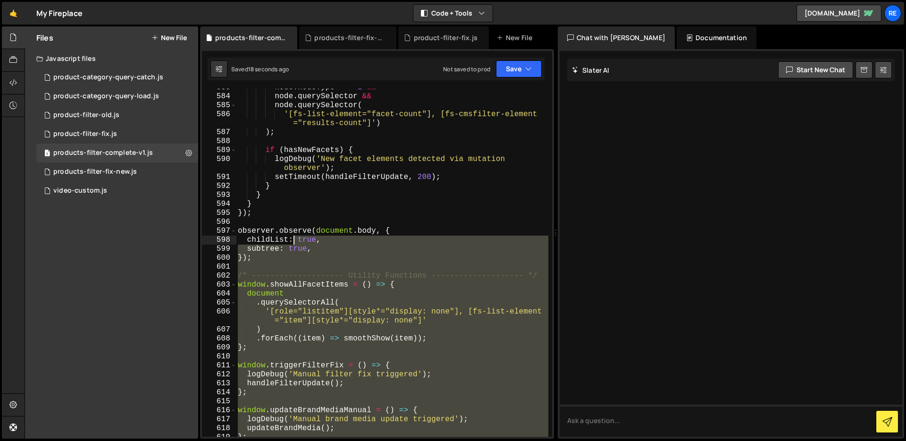
scroll to position [5896, 0]
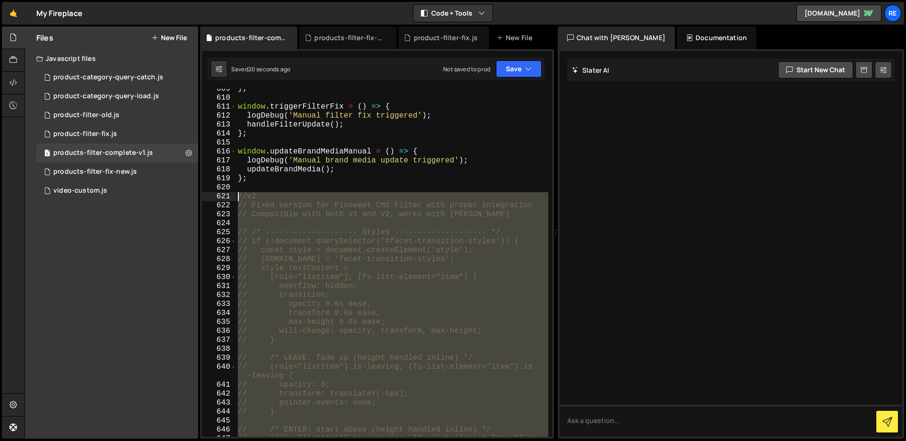
drag, startPoint x: 313, startPoint y: 428, endPoint x: 231, endPoint y: 196, distance: 245.6
click at [231, 196] on div "609 610 611 612 613 614 615 616 617 618 619 620 621 622 623 624 625 626 627 628…" at bounding box center [377, 263] width 350 height 348
type textarea "//v2 // Fixed version for Finsweet CMS Filter with proper integration"
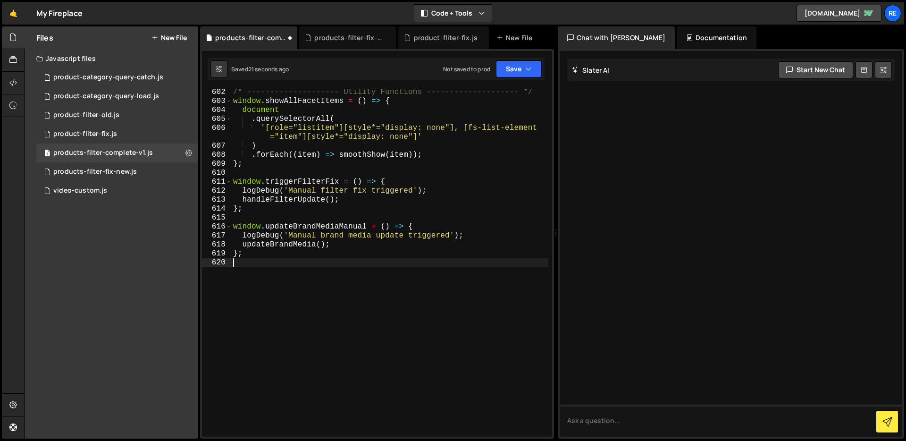
type textarea "};"
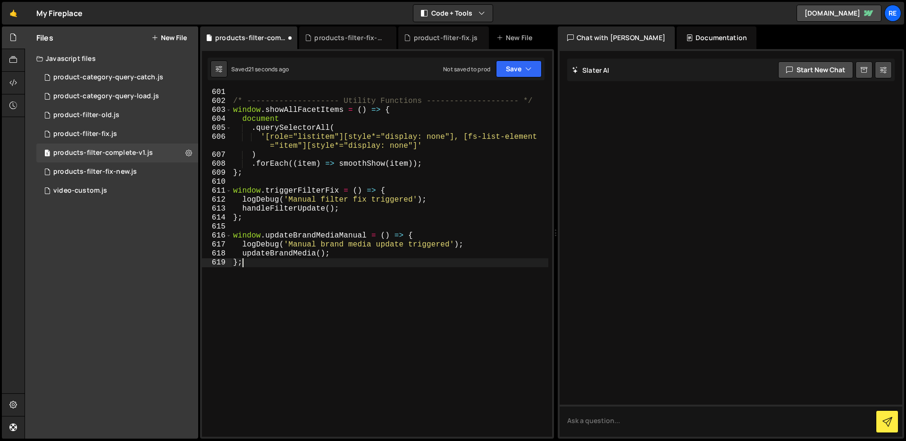
scroll to position [5785, 0]
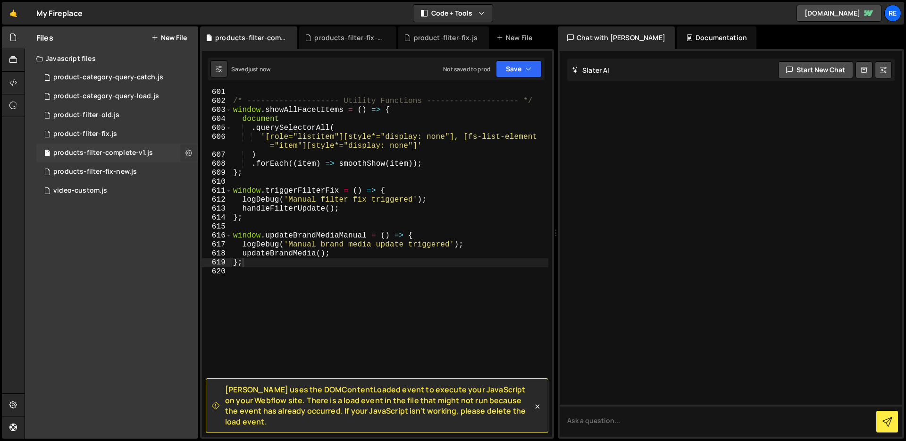
click at [187, 152] on icon at bounding box center [188, 152] width 7 height 9
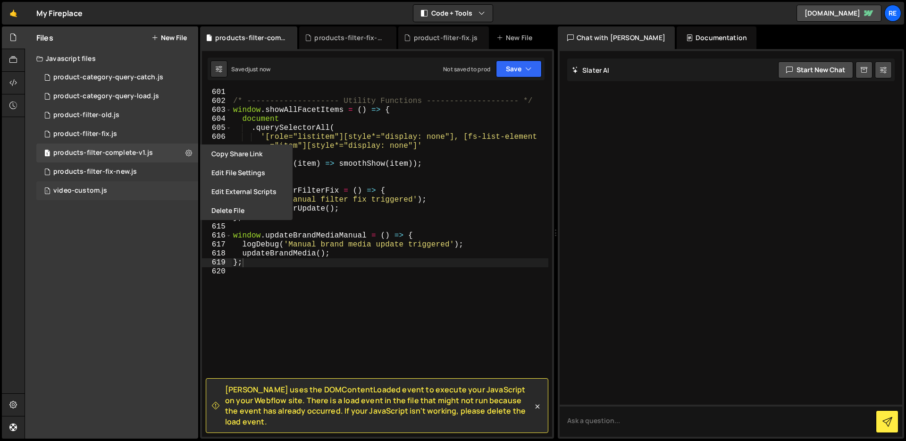
drag, startPoint x: 174, startPoint y: 259, endPoint x: 167, endPoint y: 199, distance: 60.4
click at [174, 259] on div "Files New File Javascript files 1 product-category-query-catch.js 0 2 product-c…" at bounding box center [111, 232] width 173 height 412
click at [116, 151] on div "products-filter-complete-v1.js" at bounding box center [103, 153] width 100 height 8
click at [116, 152] on div "products-filter-complete-v1.js" at bounding box center [103, 153] width 100 height 8
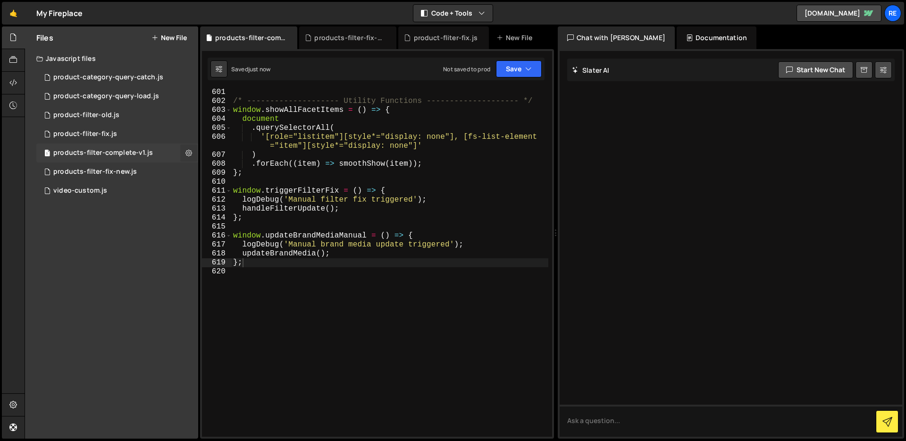
click at [183, 150] on button at bounding box center [188, 152] width 17 height 17
type input "products-filter-complete-v1"
radio input "true"
checkbox input "true"
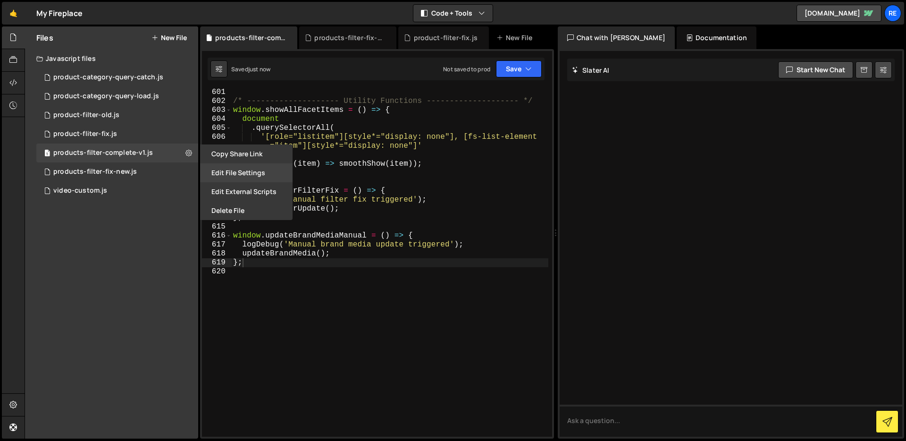
click at [232, 176] on button "Edit File Settings" at bounding box center [246, 172] width 93 height 19
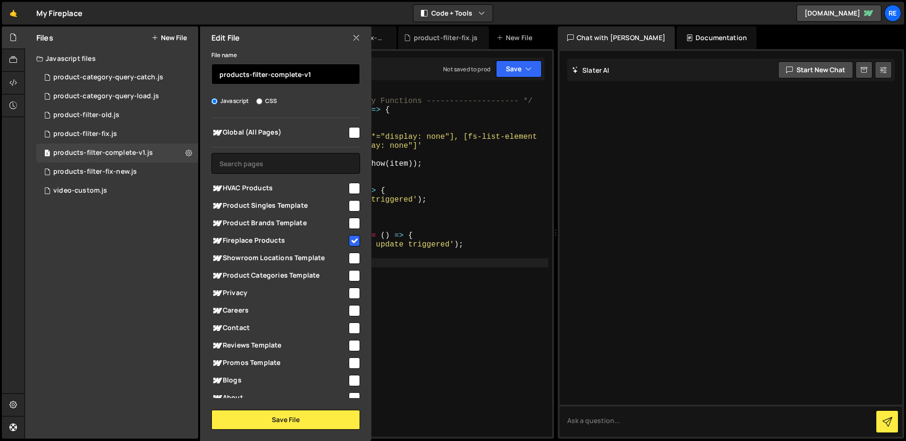
click at [280, 82] on input "products-filter-complete-v1" at bounding box center [285, 74] width 149 height 21
click at [160, 229] on div "Files New File Javascript files 1 product-category-query-catch.js 0 2 product-c…" at bounding box center [111, 232] width 173 height 412
click at [168, 34] on button "New File" at bounding box center [169, 38] width 35 height 8
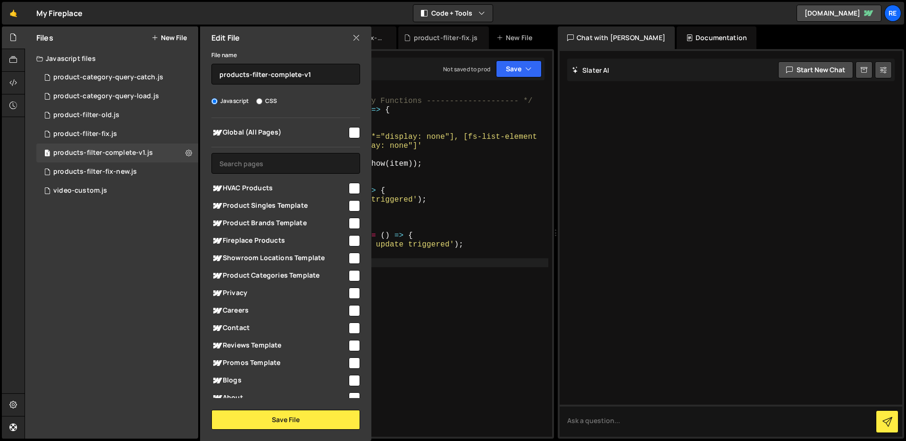
checkbox input "false"
click at [269, 76] on input "text" at bounding box center [285, 74] width 149 height 21
paste input "products-filter-complete-v1"
type input "products-filter-complete-v2"
click at [349, 242] on input "checkbox" at bounding box center [354, 240] width 11 height 11
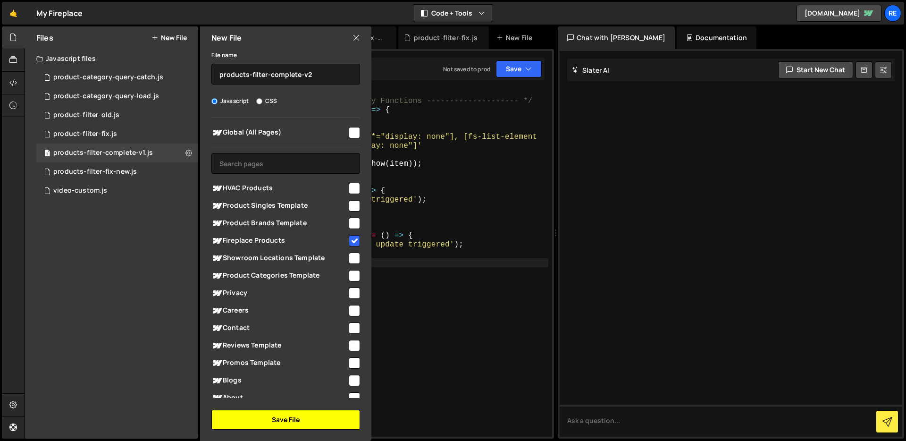
click at [299, 423] on button "Save File" at bounding box center [285, 420] width 149 height 20
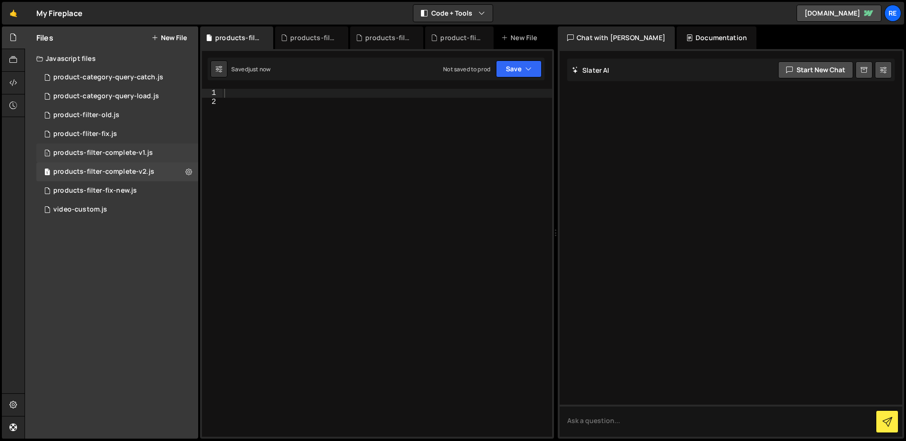
click at [189, 153] on div "1 products-filter-complete-v1.js 0" at bounding box center [117, 152] width 162 height 19
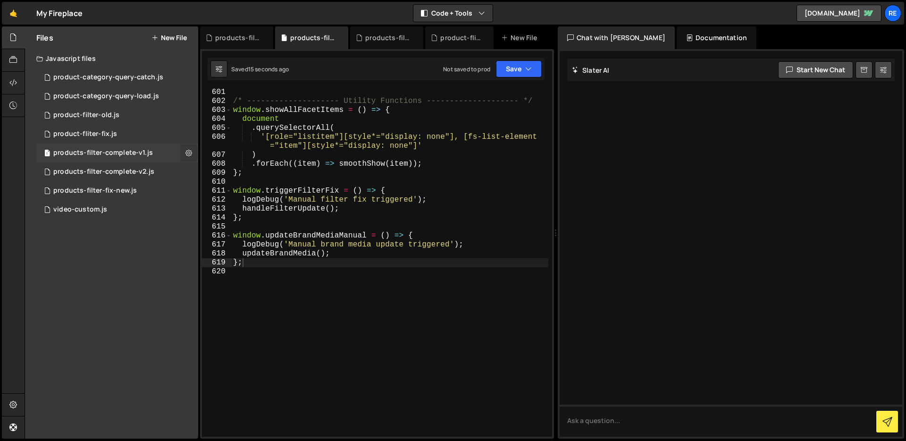
click at [192, 154] on button at bounding box center [188, 152] width 17 height 17
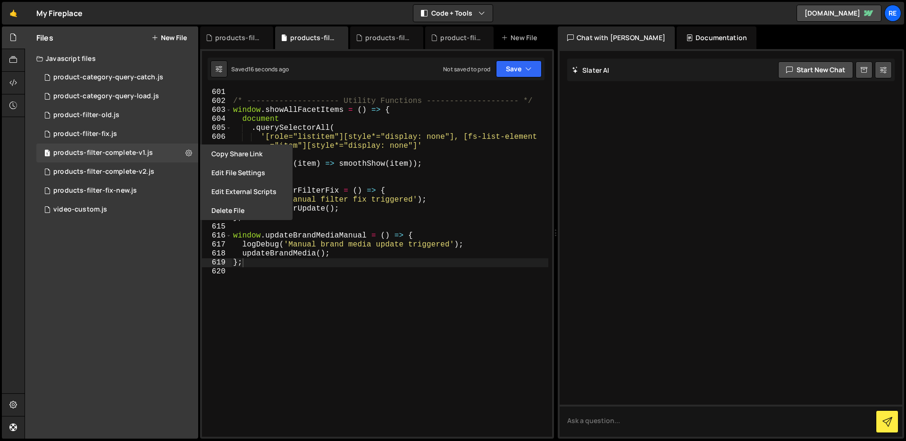
click at [248, 169] on button "Edit File Settings" at bounding box center [246, 172] width 93 height 19
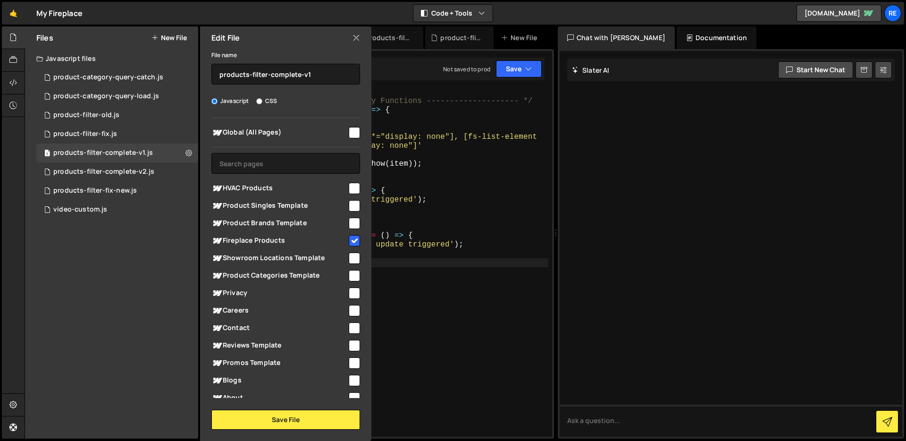
click at [350, 237] on input "checkbox" at bounding box center [354, 240] width 11 height 11
checkbox input "false"
drag, startPoint x: 320, startPoint y: 418, endPoint x: 310, endPoint y: 387, distance: 32.5
click at [321, 418] on button "Save File" at bounding box center [285, 420] width 149 height 20
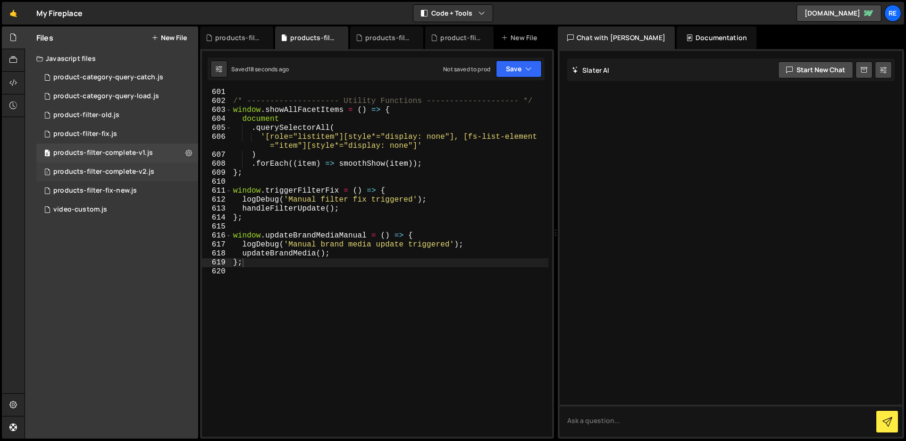
click at [131, 166] on div "1 products-filter-complete-v2.js 0" at bounding box center [117, 171] width 162 height 19
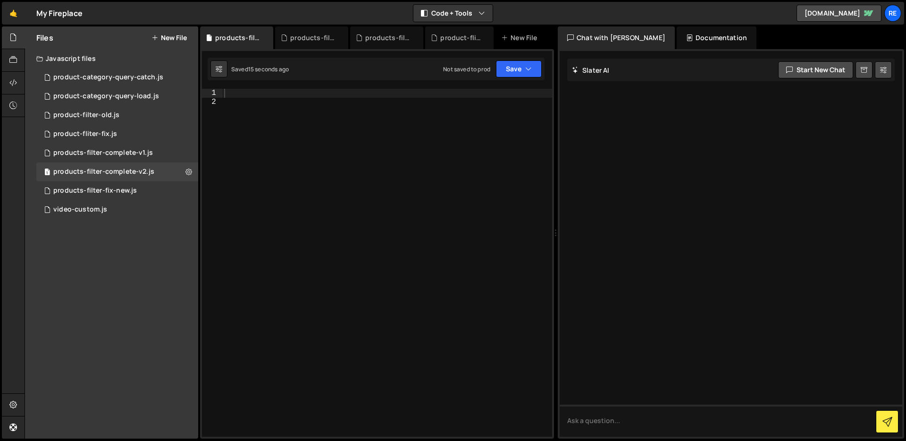
click at [266, 95] on div at bounding box center [387, 272] width 330 height 366
paste textarea "};"
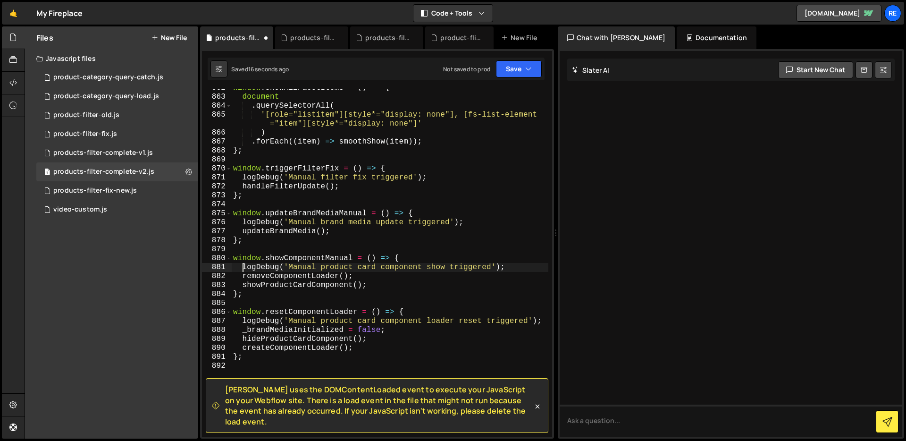
scroll to position [8337, 0]
type textarea "};"
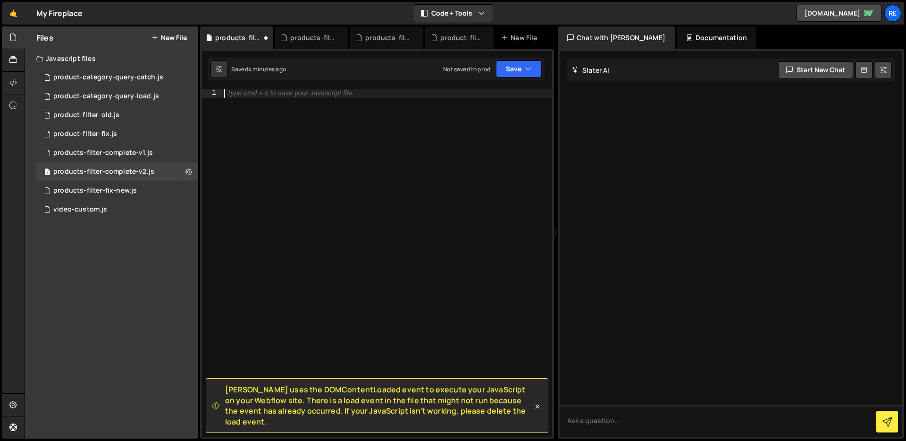
paste textarea "};"
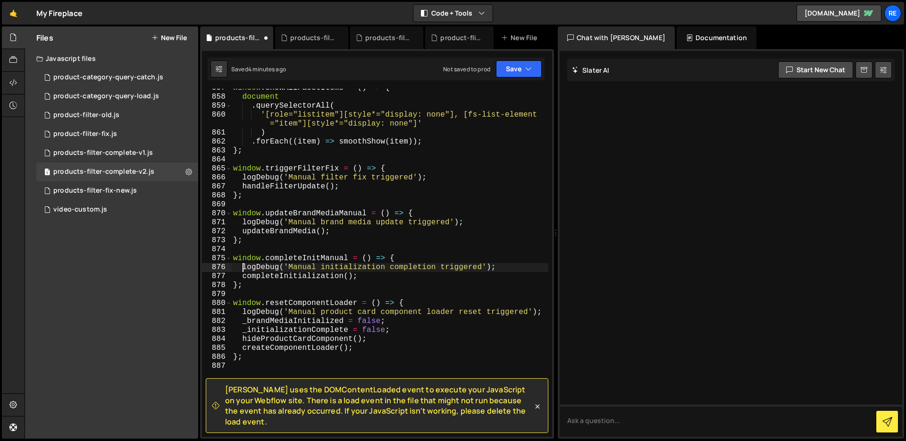
scroll to position [8283, 0]
click at [189, 154] on div "0 products-filter-complete-v1.js 0" at bounding box center [117, 152] width 162 height 19
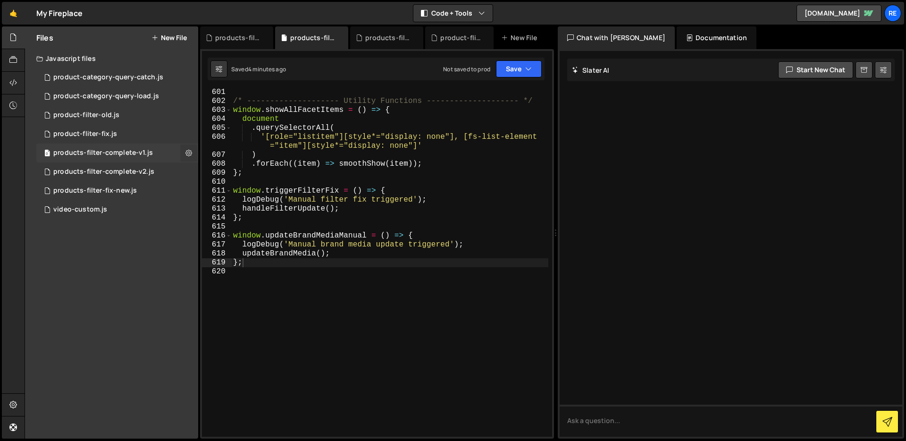
click at [187, 152] on icon at bounding box center [188, 152] width 7 height 9
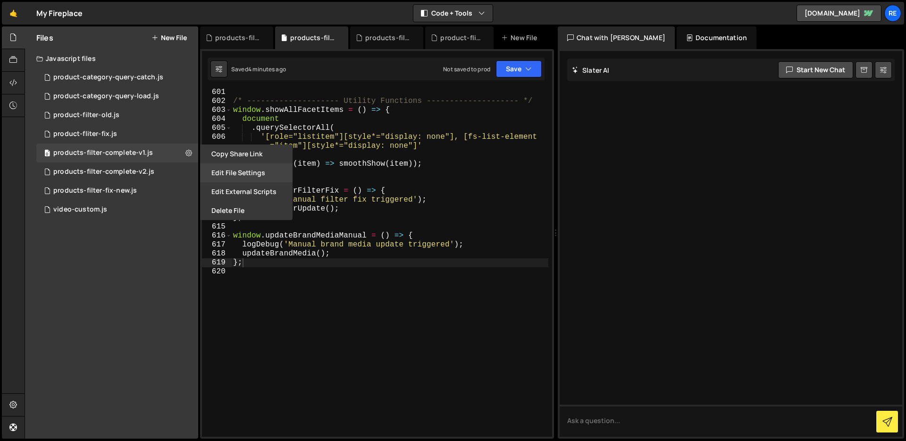
click at [283, 178] on button "Edit File Settings" at bounding box center [246, 172] width 93 height 19
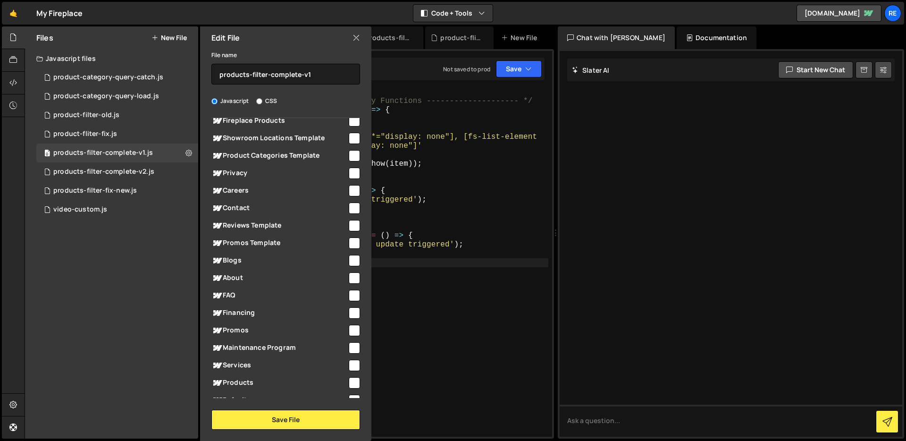
scroll to position [214, 0]
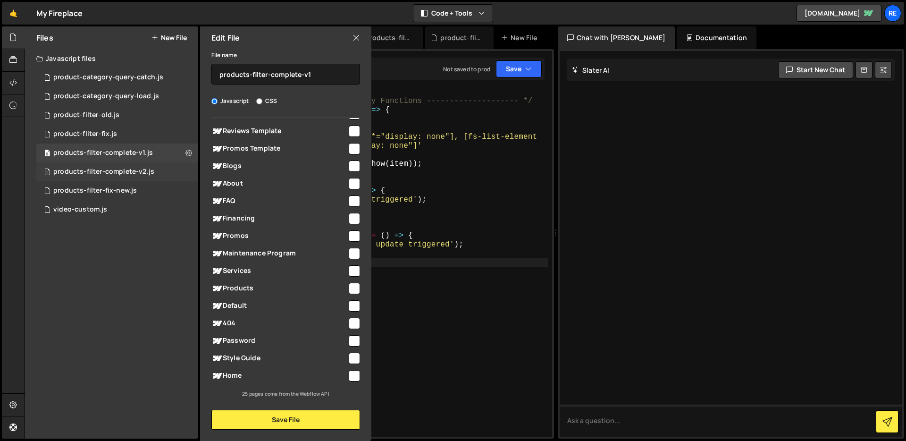
click at [181, 168] on div "1 products-filter-complete-v2.js 0" at bounding box center [117, 171] width 162 height 19
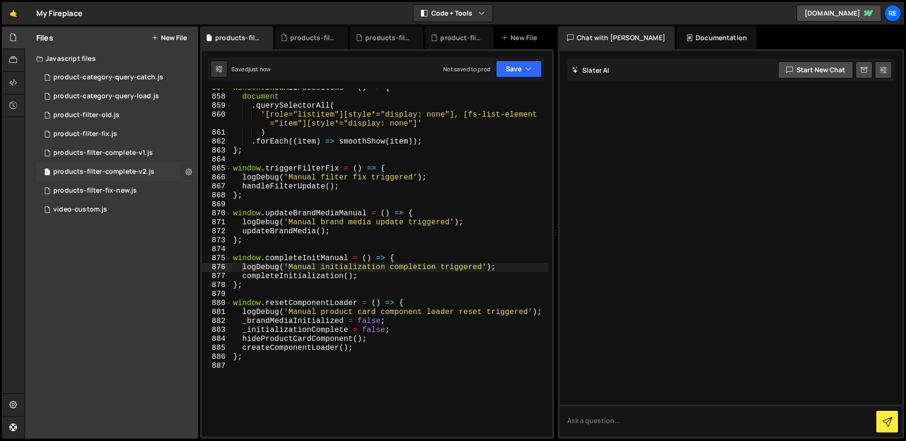
click at [188, 174] on icon at bounding box center [188, 171] width 7 height 9
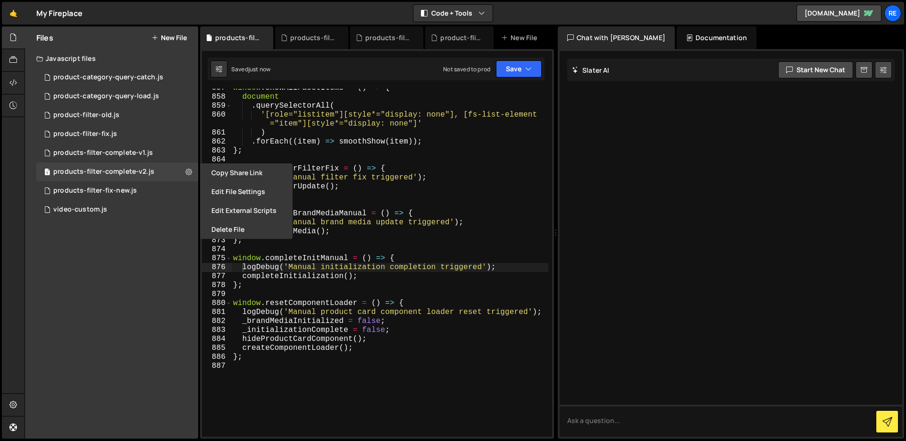
click at [253, 194] on button "Edit File Settings" at bounding box center [246, 191] width 93 height 19
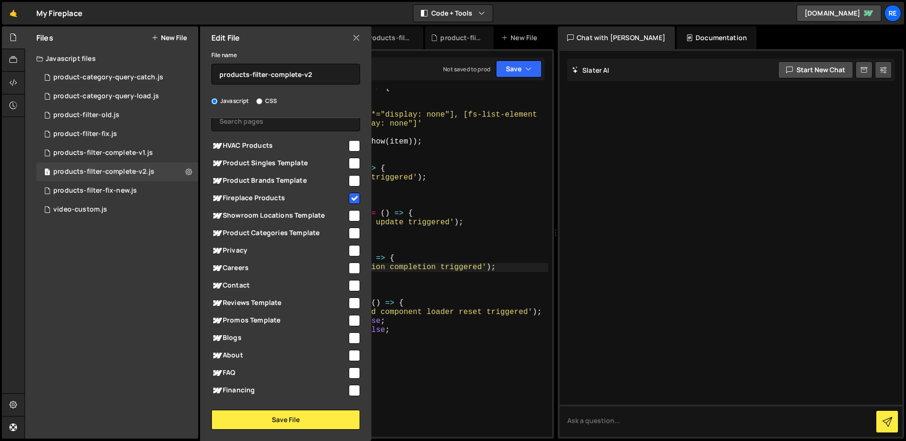
scroll to position [0, 0]
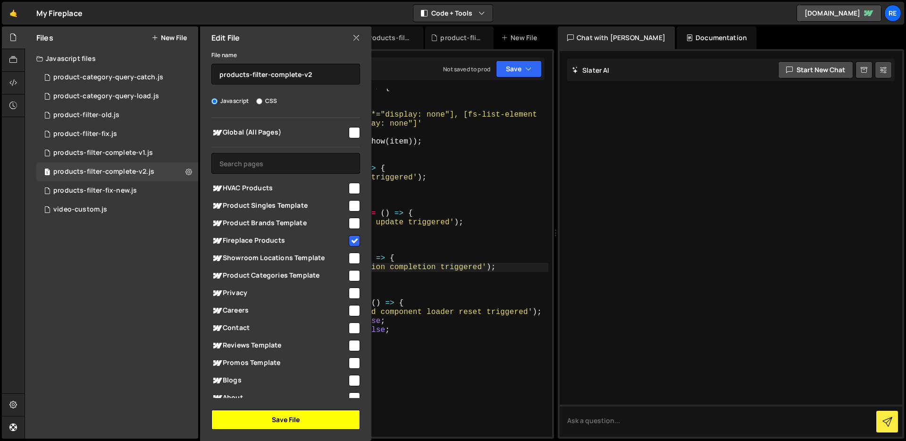
drag, startPoint x: 319, startPoint y: 420, endPoint x: 320, endPoint y: 413, distance: 6.8
click at [319, 420] on button "Save File" at bounding box center [285, 420] width 149 height 20
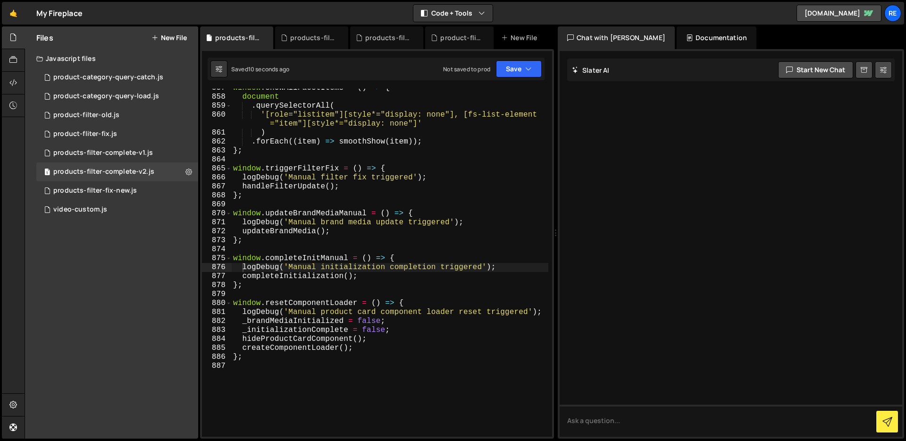
click at [406, 189] on div "window . showAllFacetItems = ( ) => { document . querySelectorAll ( '[role="lis…" at bounding box center [389, 267] width 317 height 366
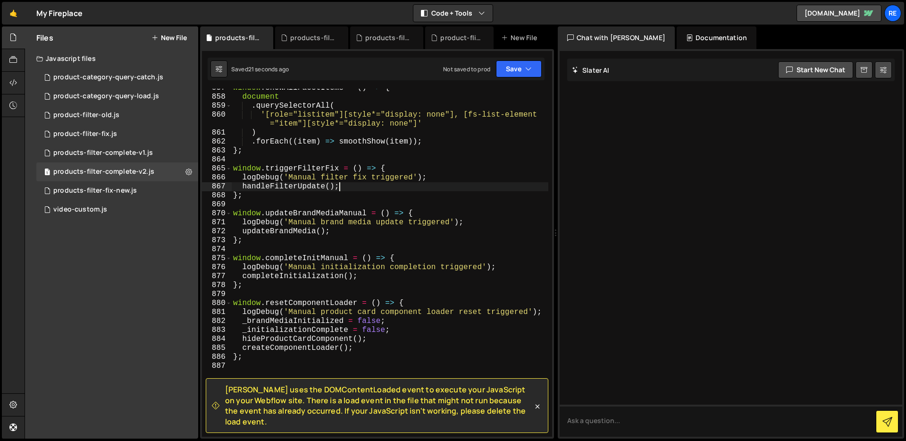
click at [337, 405] on span "[PERSON_NAME] uses the DOMContentLoaded event to execute your JavaScript on you…" at bounding box center [379, 405] width 308 height 42
click at [337, 404] on span "[PERSON_NAME] uses the DOMContentLoaded event to execute your JavaScript on you…" at bounding box center [379, 405] width 308 height 42
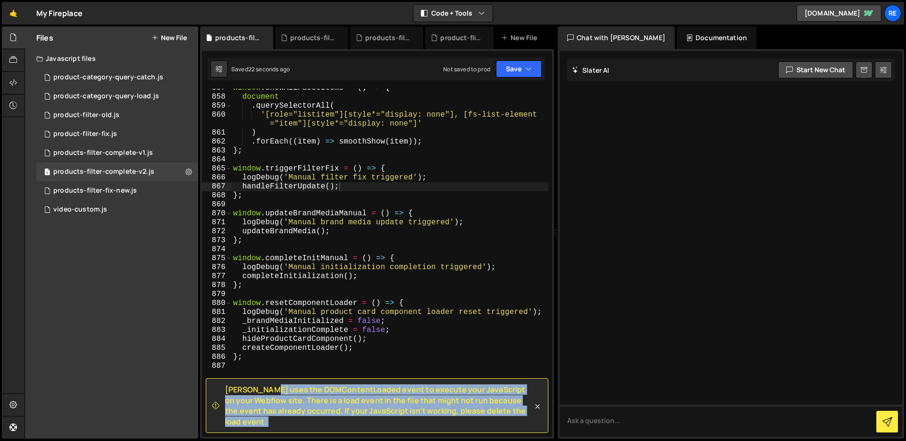
click at [337, 405] on span "[PERSON_NAME] uses the DOMContentLoaded event to execute your JavaScript on you…" at bounding box center [379, 405] width 308 height 42
copy div "Loremi dolo sit AMETconsecTetura elits do eiusmod temp InciDidunt ut labo Etdol…"
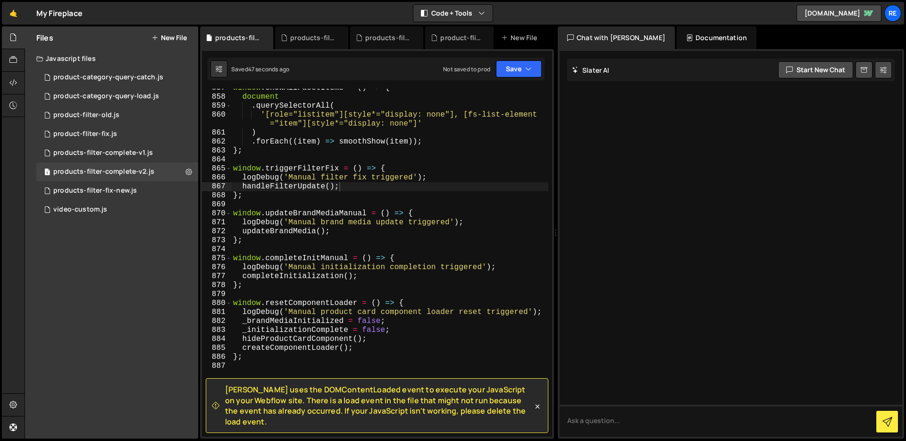
click at [334, 228] on div "window . showAllFacetItems = ( ) => { document . querySelectorAll ( '[role="lis…" at bounding box center [389, 267] width 317 height 366
type textarea "};"
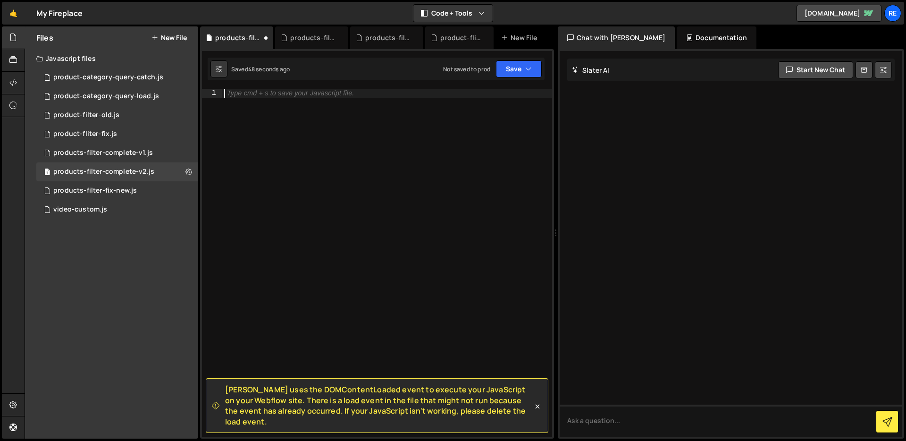
paste textarea "};"
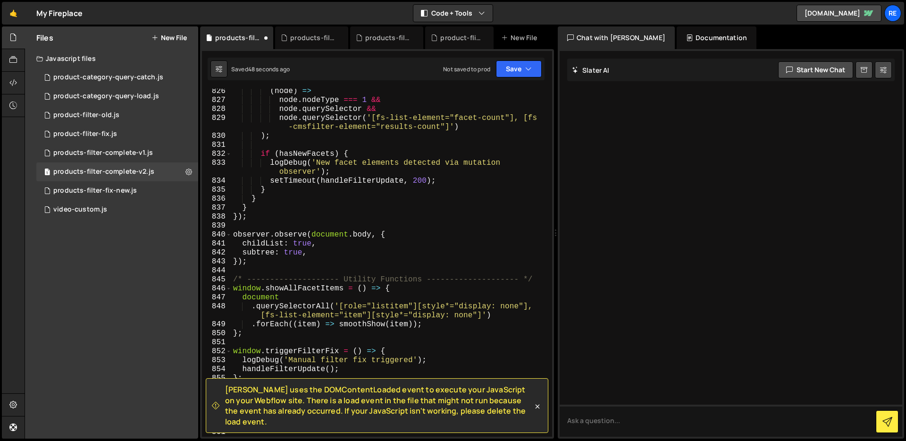
type textarea "logDebug('Manual initialization completion triggered');"
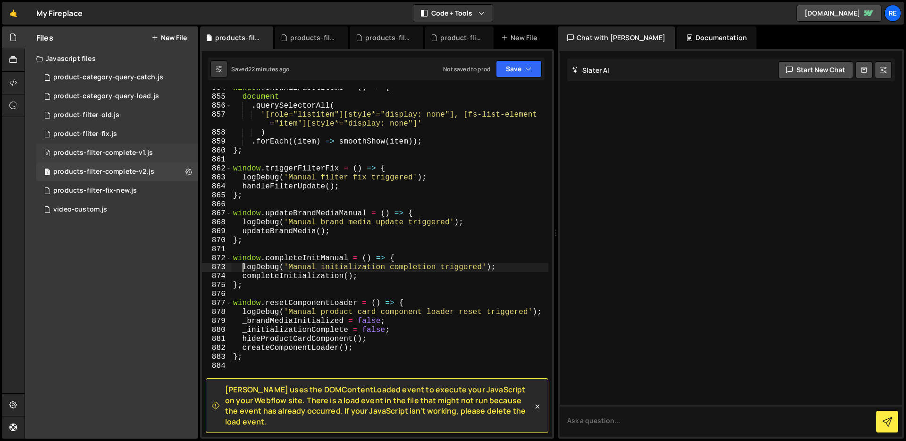
click at [142, 153] on div "products-filter-complete-v1.js" at bounding box center [103, 153] width 100 height 8
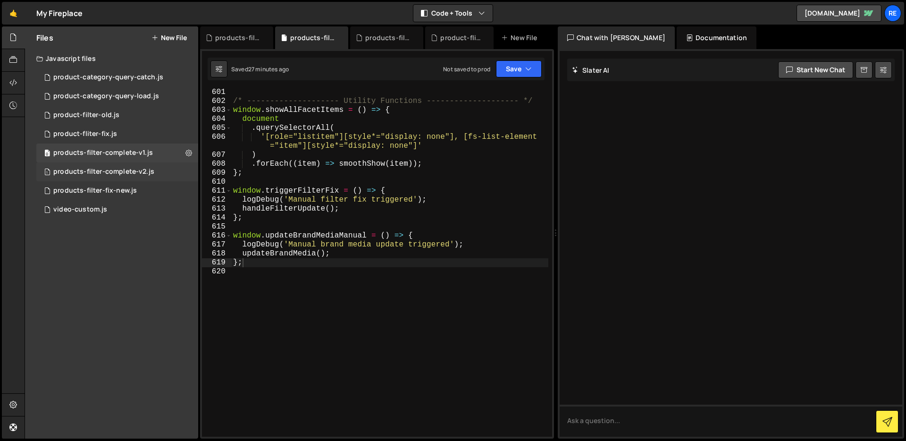
click at [184, 173] on div "1 products-filter-complete-v2.js 0" at bounding box center [117, 171] width 162 height 19
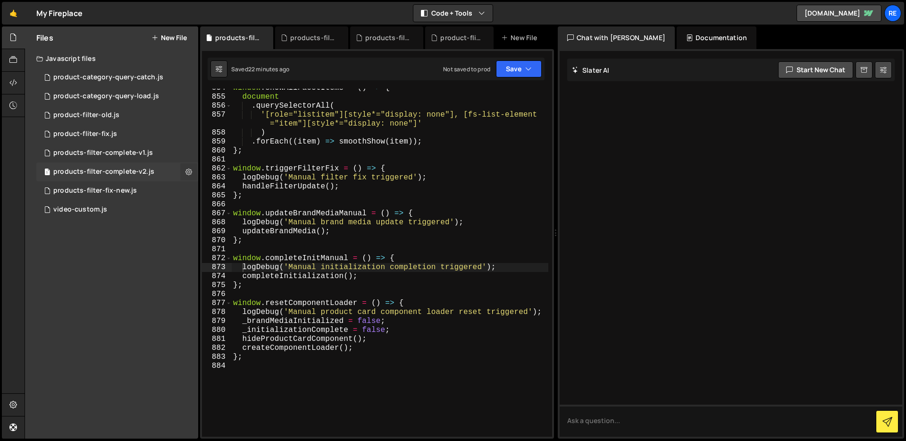
click at [188, 171] on icon at bounding box center [188, 171] width 7 height 9
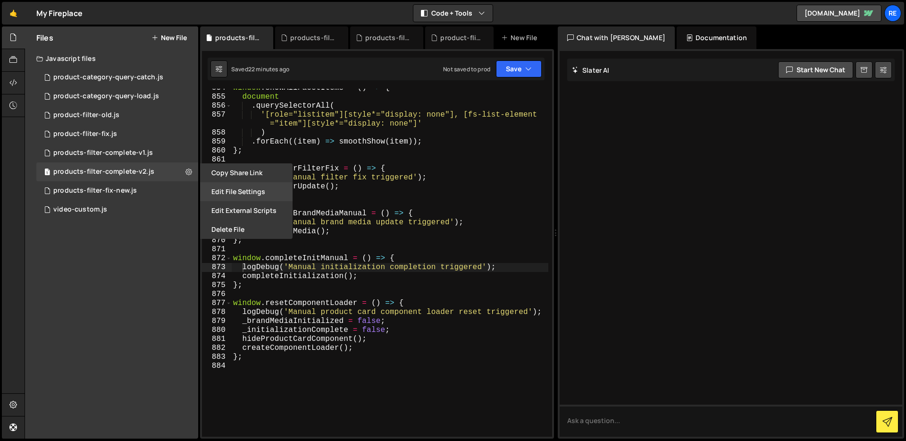
click at [236, 191] on button "Edit File Settings" at bounding box center [246, 191] width 93 height 19
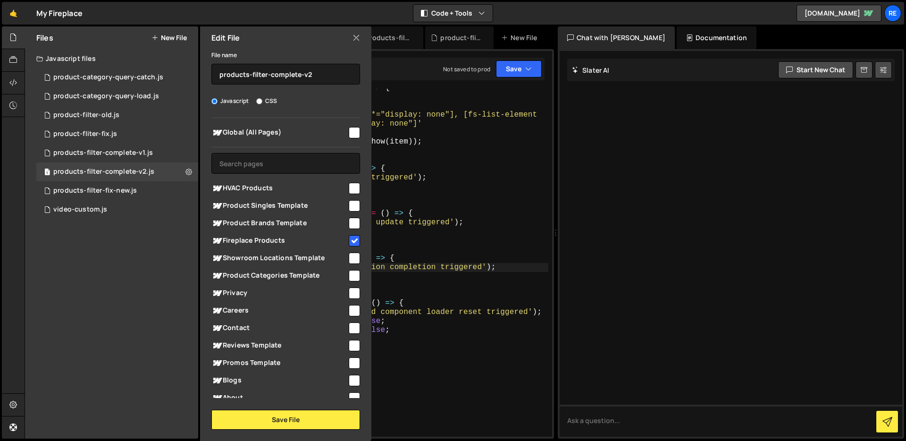
click at [354, 243] on input "checkbox" at bounding box center [354, 240] width 11 height 11
click at [333, 419] on button "Save File" at bounding box center [285, 420] width 149 height 20
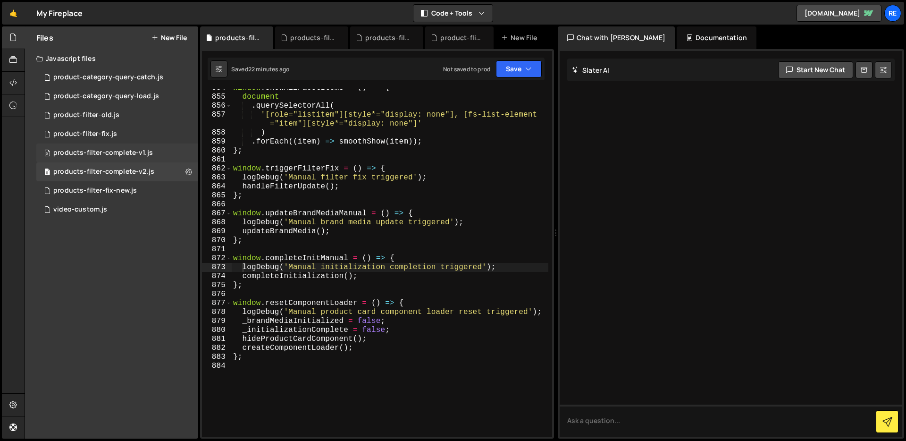
click at [189, 155] on div "0 products-filter-complete-v1.js 0" at bounding box center [117, 152] width 162 height 19
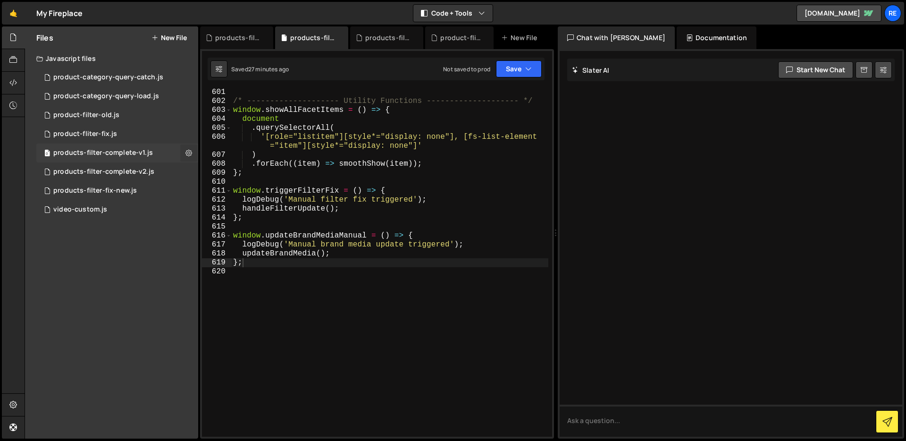
click at [190, 152] on icon at bounding box center [188, 152] width 7 height 9
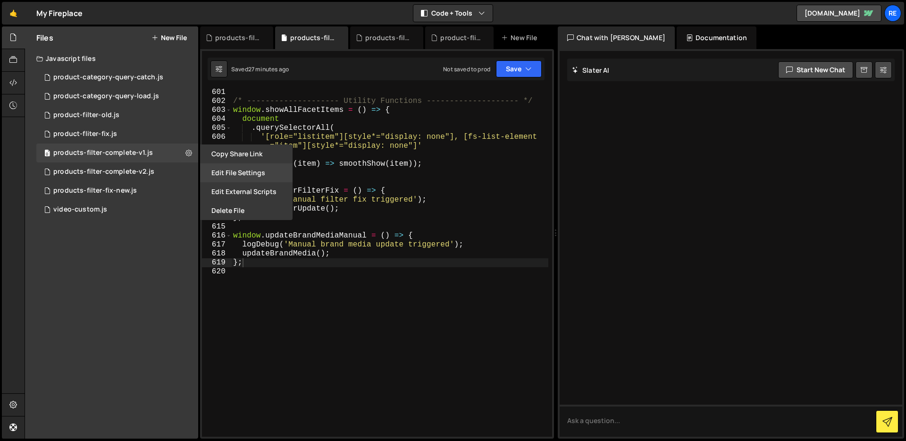
click at [244, 170] on button "Edit File Settings" at bounding box center [246, 172] width 93 height 19
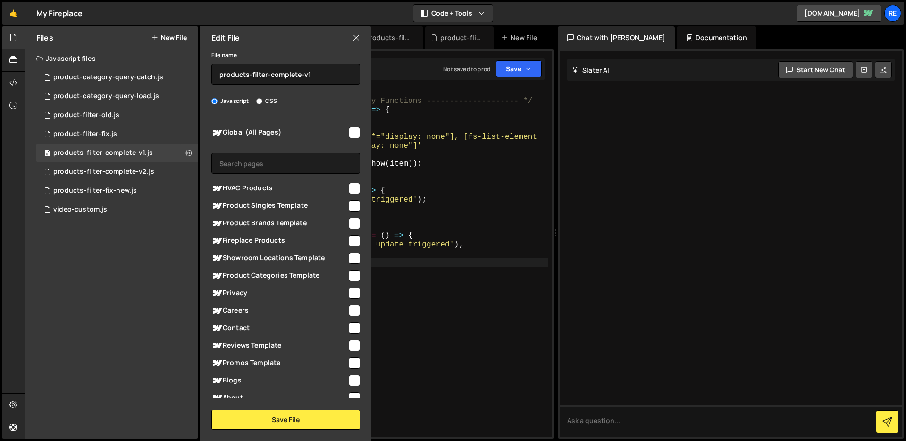
click at [349, 244] on input "checkbox" at bounding box center [354, 240] width 11 height 11
checkbox input "true"
click at [297, 428] on button "Save File" at bounding box center [285, 420] width 149 height 20
